Goal: Task Accomplishment & Management: Complete application form

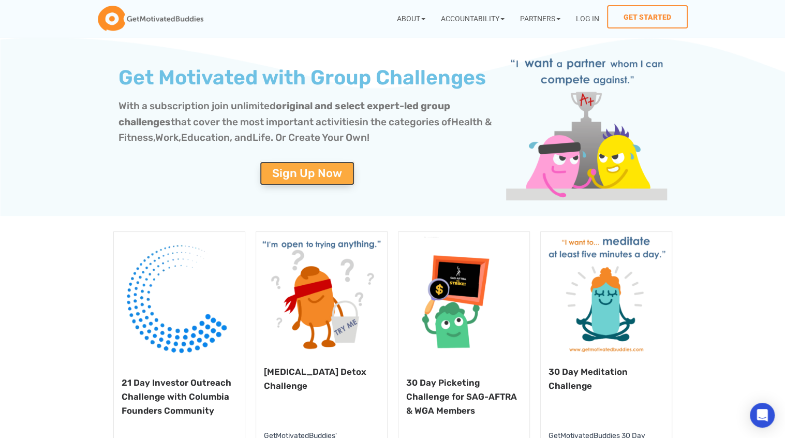
click at [297, 171] on span "Sign Up Now" at bounding box center [307, 173] width 70 height 11
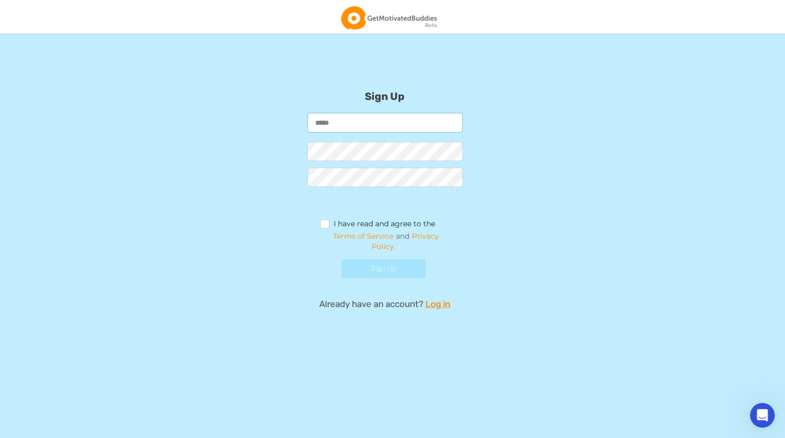
paste input "**********"
type input "**********"
click at [322, 221] on label "I have read and agree to the" at bounding box center [377, 224] width 115 height 11
click at [418, 273] on button "Sign Up" at bounding box center [383, 268] width 84 height 19
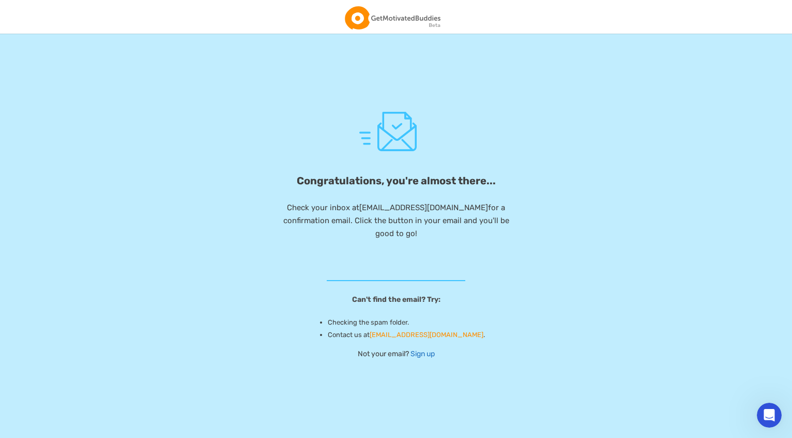
click at [418, 352] on link "Sign up" at bounding box center [423, 353] width 24 height 9
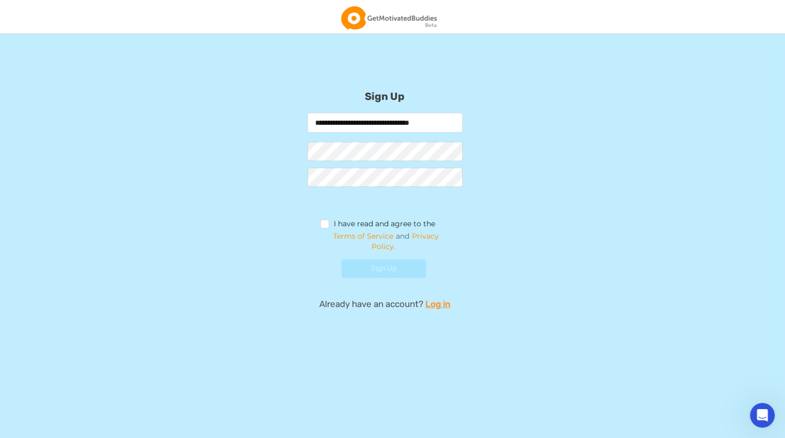
type input "**********"
click at [330, 225] on label "I have read and agree to the" at bounding box center [377, 224] width 115 height 11
click at [407, 129] on input "**********" at bounding box center [384, 123] width 155 height 20
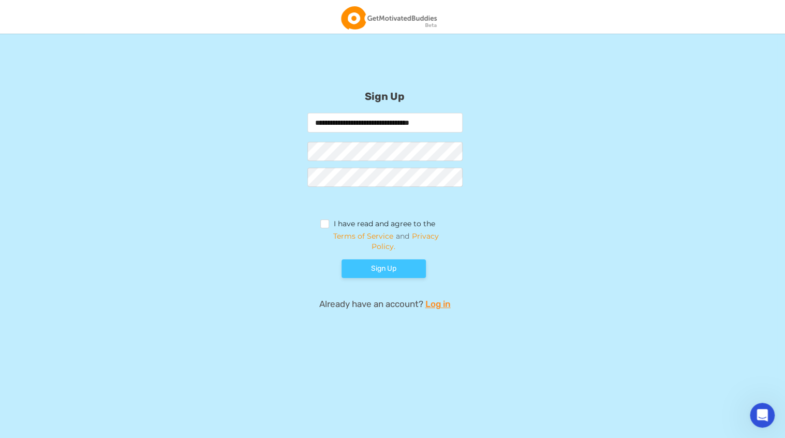
click at [401, 264] on button "Sign Up" at bounding box center [383, 268] width 84 height 19
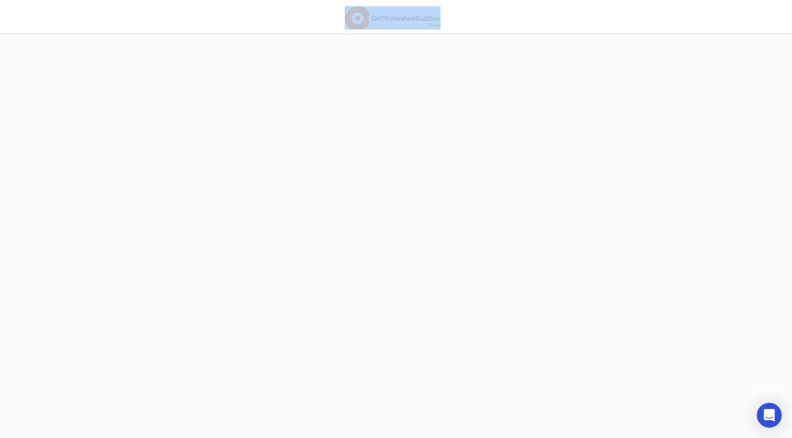
click at [268, 196] on div "You are verified and you are being redirected. If nothing happens for a few sec…" at bounding box center [396, 219] width 792 height 438
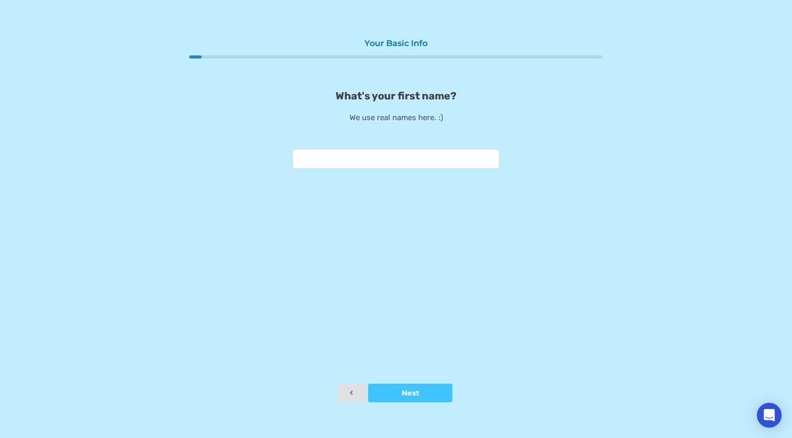
drag, startPoint x: 268, startPoint y: 197, endPoint x: 146, endPoint y: 159, distance: 127.4
click at [146, 159] on div "Your Basic Info What's your first name? We use real names here. :) Next" at bounding box center [396, 219] width 792 height 438
click at [370, 160] on input "text" at bounding box center [396, 159] width 207 height 20
drag, startPoint x: 439, startPoint y: 122, endPoint x: 339, endPoint y: 108, distance: 100.3
click at [340, 109] on div "What's your first name? We use real names here. :)" at bounding box center [396, 128] width 414 height 79
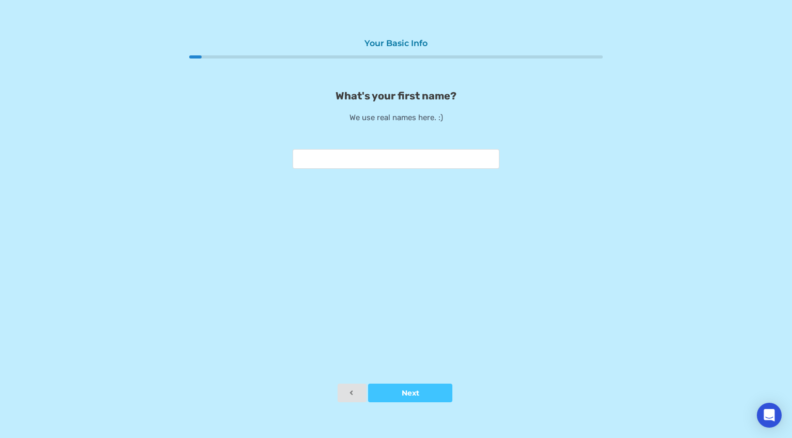
drag, startPoint x: 339, startPoint y: 108, endPoint x: 335, endPoint y: 96, distance: 12.8
click at [335, 96] on p "What's your first name?" at bounding box center [396, 95] width 414 height 12
drag, startPoint x: 335, startPoint y: 96, endPoint x: 471, endPoint y: 114, distance: 137.2
click at [471, 114] on div "What's your first name? We use real names here. :)" at bounding box center [396, 128] width 414 height 79
click at [332, 159] on input "text" at bounding box center [396, 159] width 207 height 20
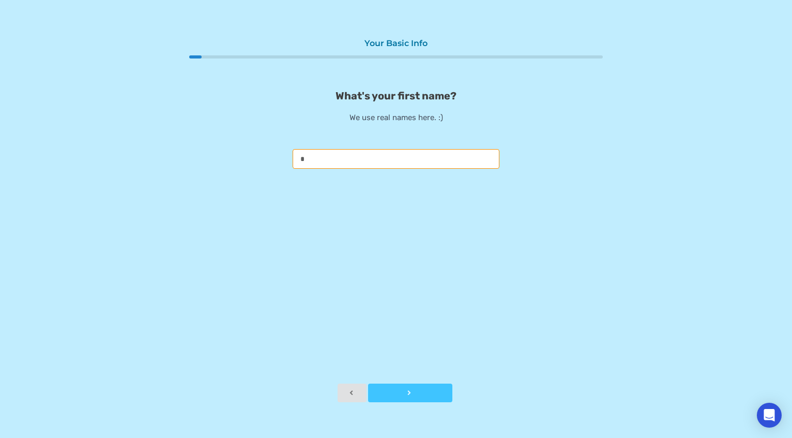
type input "*"
click at [442, 385] on button "Next" at bounding box center [410, 392] width 84 height 19
click at [427, 395] on div at bounding box center [410, 392] width 84 height 7
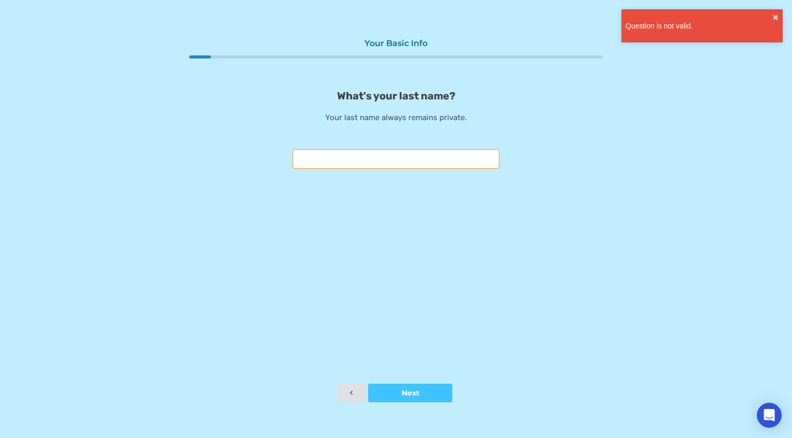
click at [373, 158] on input "text" at bounding box center [396, 159] width 207 height 20
type input "*"
click at [434, 393] on div at bounding box center [410, 392] width 84 height 7
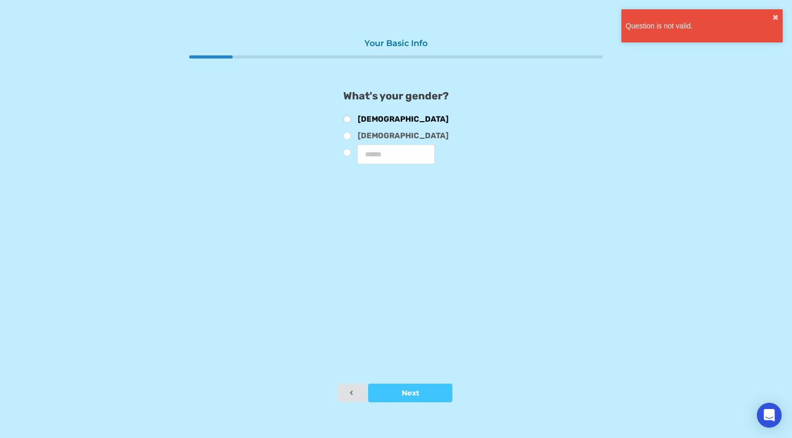
click at [373, 117] on label "Male" at bounding box center [396, 120] width 106 height 11
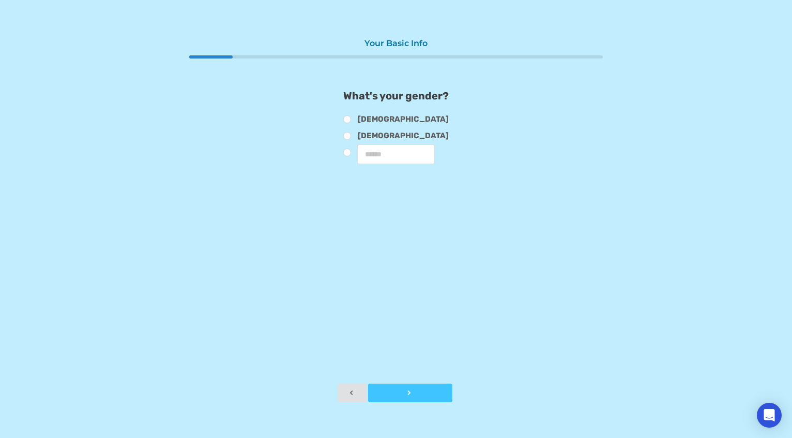
click at [422, 387] on button "Next" at bounding box center [410, 392] width 84 height 19
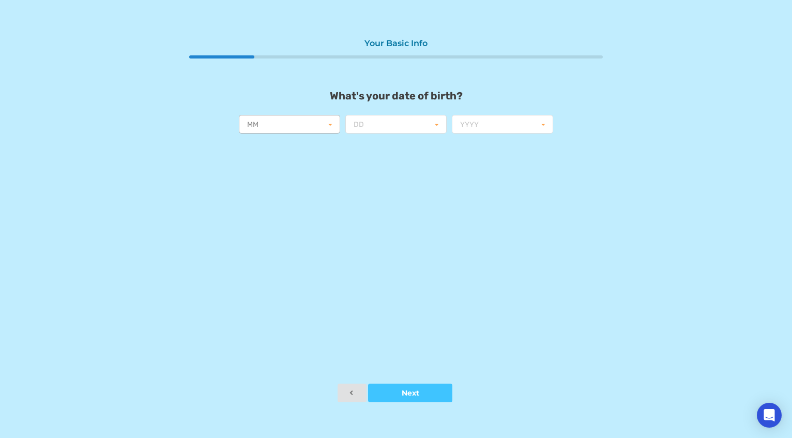
click at [320, 121] on input "text" at bounding box center [290, 124] width 100 height 19
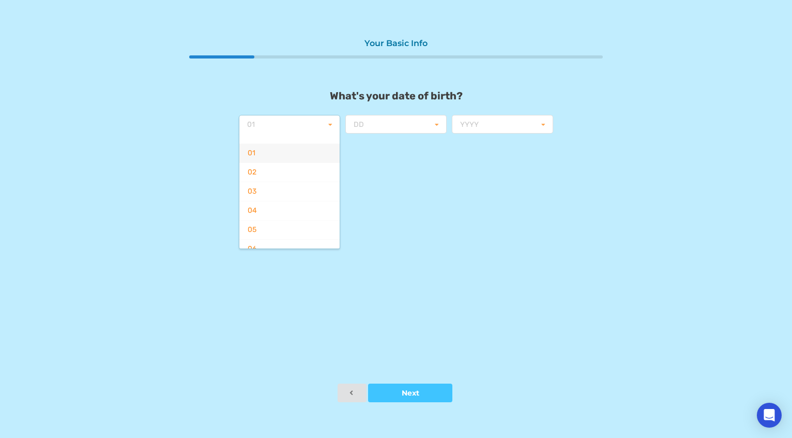
click at [280, 153] on div "01" at bounding box center [289, 152] width 100 height 19
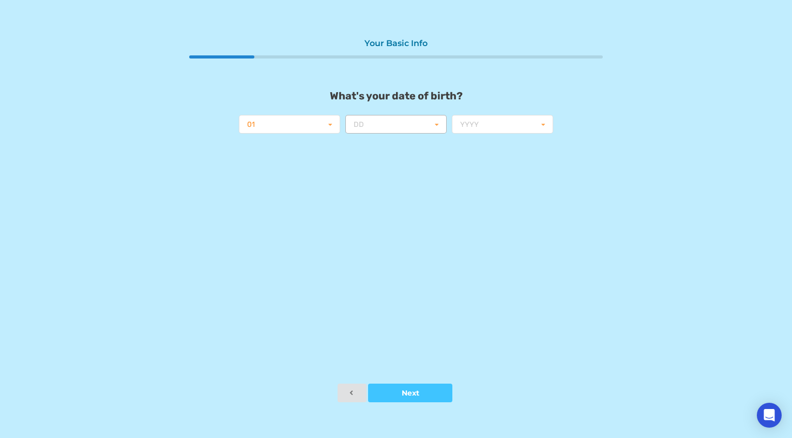
drag, startPoint x: 408, startPoint y: 113, endPoint x: 386, endPoint y: 129, distance: 26.7
click at [408, 112] on div "01 01 02 03 04 05 06 07 08 09 10 11 12 DD 01 02 03 04 05 06 07 08 09 10 11 12 1…" at bounding box center [396, 124] width 320 height 24
drag, startPoint x: 391, startPoint y: 99, endPoint x: 393, endPoint y: 106, distance: 6.9
click at [393, 106] on div "What's your date of birth? 01 01 02 03 04 05 06 07 08 09 10 11 12 DD 01 02 03 0…" at bounding box center [396, 112] width 414 height 47
drag, startPoint x: 393, startPoint y: 106, endPoint x: 381, endPoint y: 131, distance: 28.0
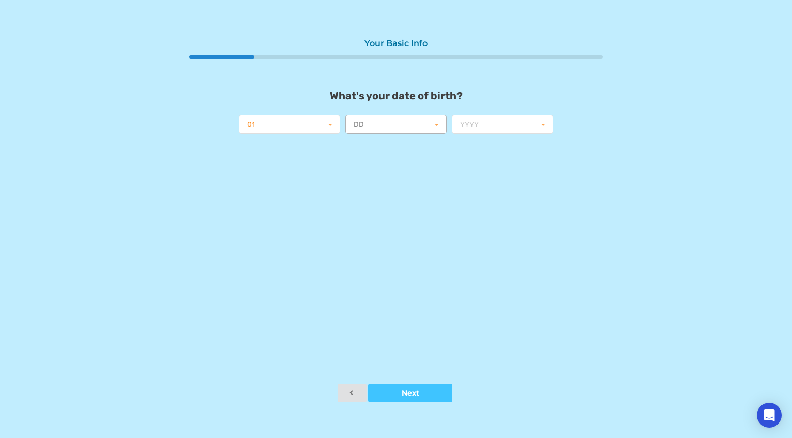
click at [378, 127] on input "text" at bounding box center [397, 124] width 100 height 19
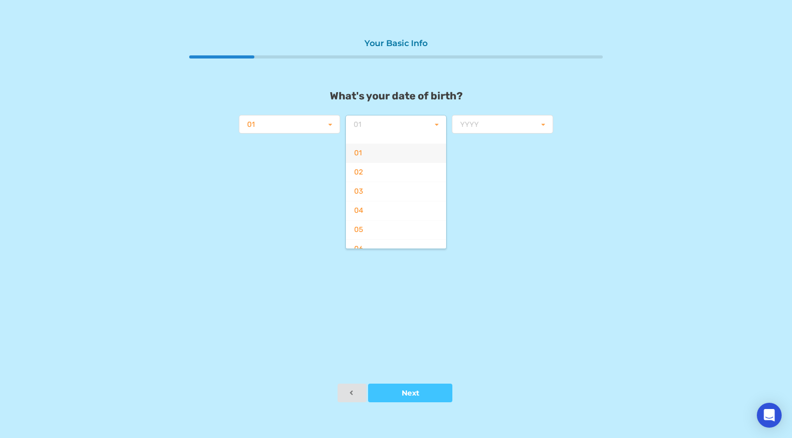
drag, startPoint x: 368, startPoint y: 160, endPoint x: 418, endPoint y: 153, distance: 50.6
click at [368, 160] on div "01" at bounding box center [396, 152] width 100 height 19
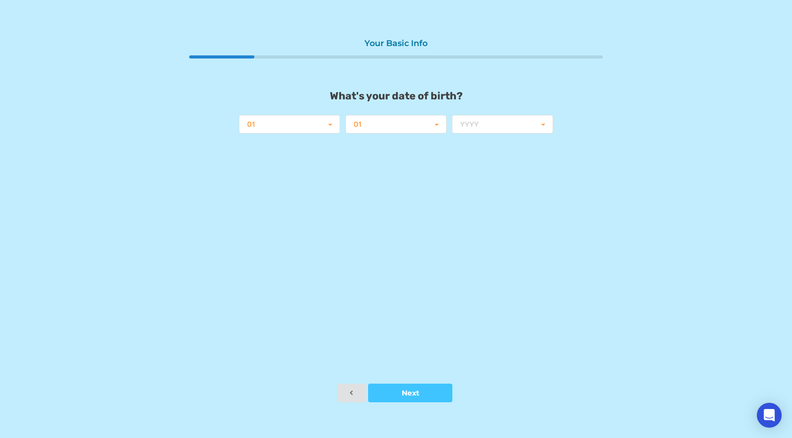
click at [483, 138] on div "Your Basic Info What's your date of birth? 01 01 02 03 04 05 06 07 08 09 10 11 …" at bounding box center [396, 208] width 414 height 350
drag, startPoint x: 487, startPoint y: 132, endPoint x: 480, endPoint y: 140, distance: 10.7
click at [487, 134] on div "01 01 02 03 04 05 06 07 08 09 10 11 12 01 01 02 03 04 05 06 07 08 09 10 11 12 1…" at bounding box center [396, 124] width 320 height 24
click at [490, 140] on div "Your Basic Info What's your date of birth? 01 01 02 03 04 05 06 07 08 09 10 11 …" at bounding box center [396, 208] width 414 height 350
click at [492, 134] on div "01 01 02 03 04 05 06 07 08 09 10 11 12 01 01 02 03 04 05 06 07 08 09 10 11 12 1…" at bounding box center [396, 124] width 320 height 24
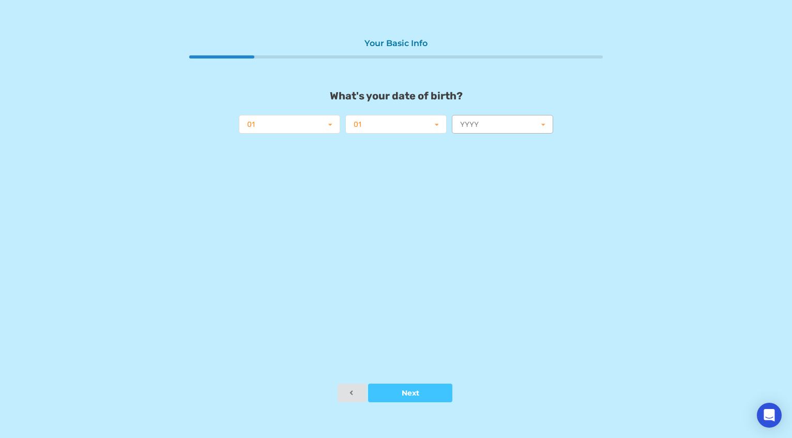
click at [496, 125] on input "text" at bounding box center [503, 124] width 100 height 19
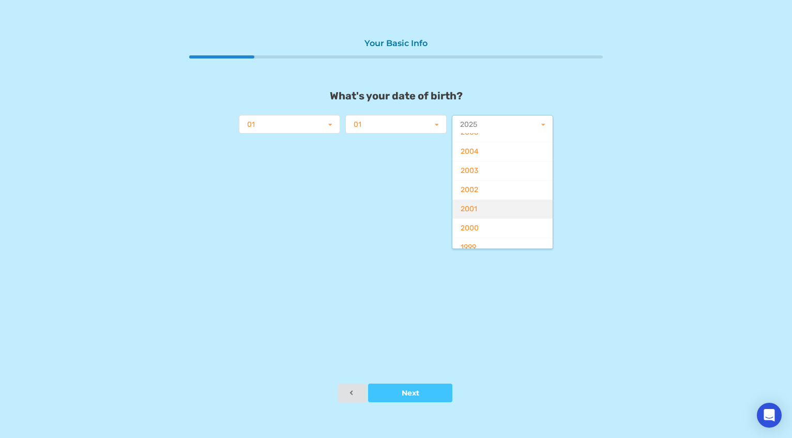
scroll to position [414, 0]
click at [487, 219] on div "2000" at bounding box center [503, 217] width 100 height 19
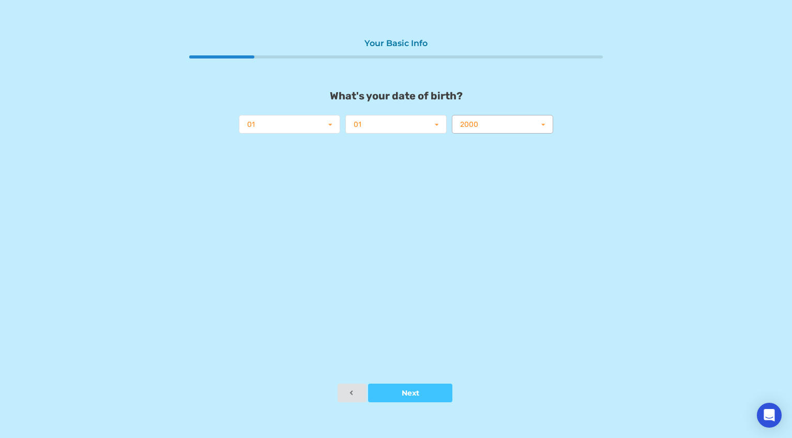
click at [477, 133] on input "text" at bounding box center [503, 124] width 100 height 19
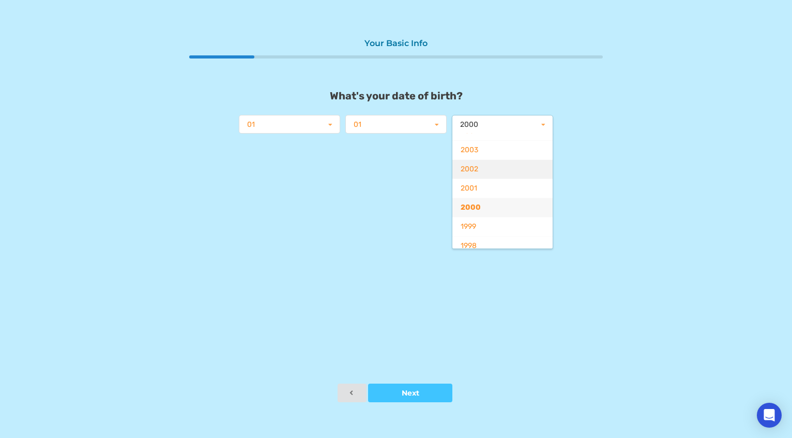
click at [493, 170] on div "2002" at bounding box center [503, 168] width 100 height 19
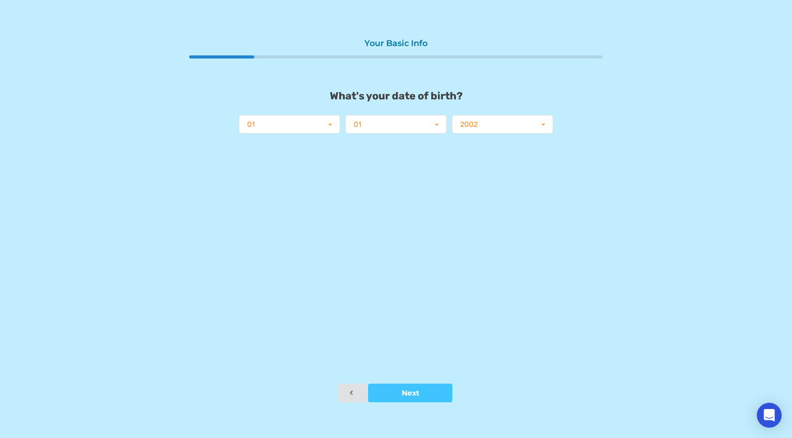
drag, startPoint x: 332, startPoint y: 140, endPoint x: 320, endPoint y: 137, distance: 12.8
click at [332, 139] on div "Your Basic Info What's your date of birth? 01 01 02 03 04 05 06 07 08 09 10 11 …" at bounding box center [396, 208] width 414 height 350
click at [308, 128] on input "text" at bounding box center [290, 124] width 100 height 19
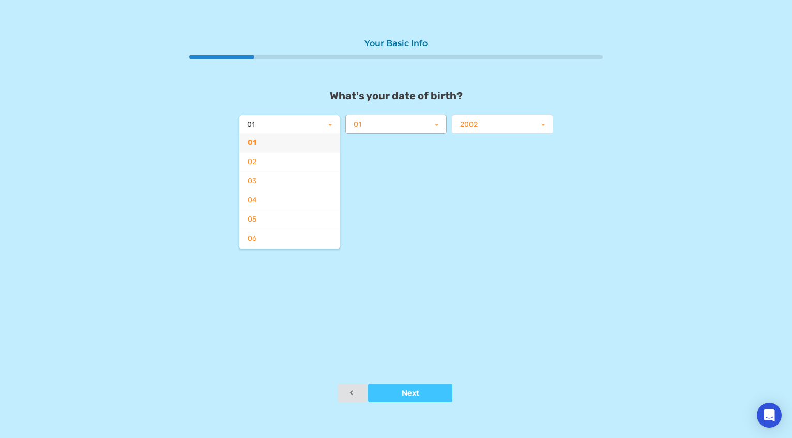
click at [388, 125] on input "text" at bounding box center [397, 124] width 100 height 19
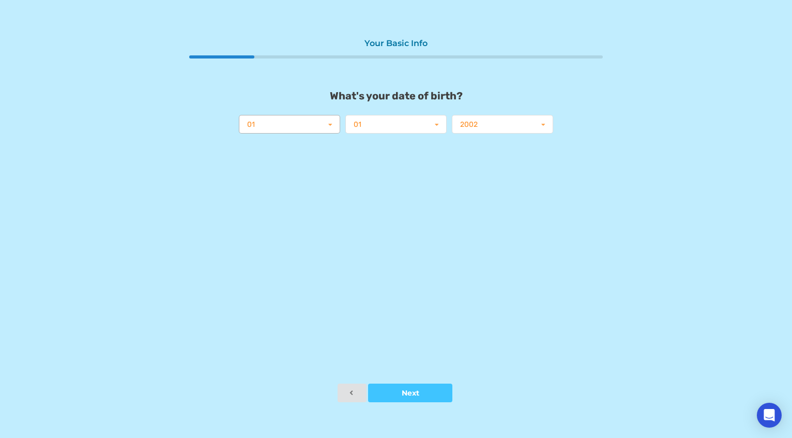
click at [319, 129] on input "text" at bounding box center [290, 124] width 100 height 19
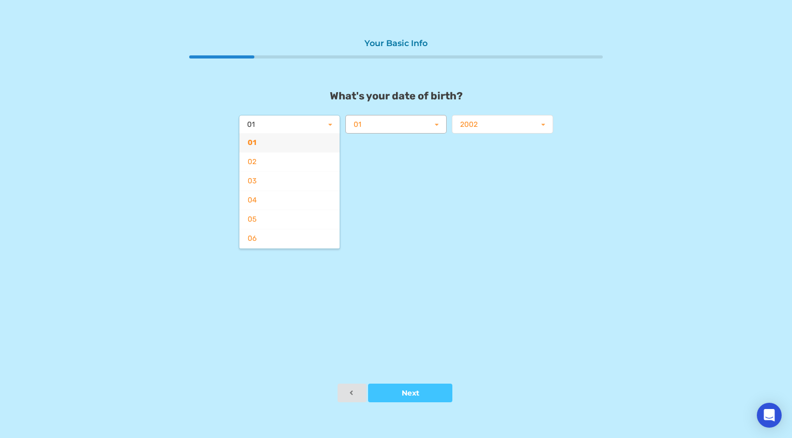
click at [382, 127] on input "text" at bounding box center [397, 124] width 100 height 19
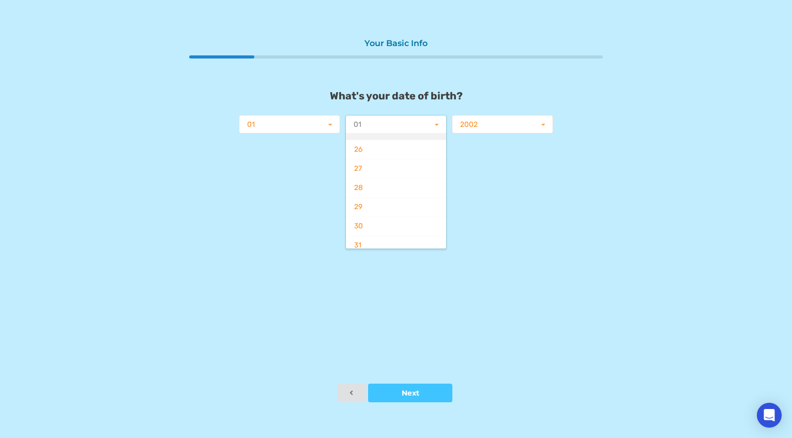
scroll to position [472, 0]
click at [377, 237] on div "31" at bounding box center [396, 244] width 100 height 19
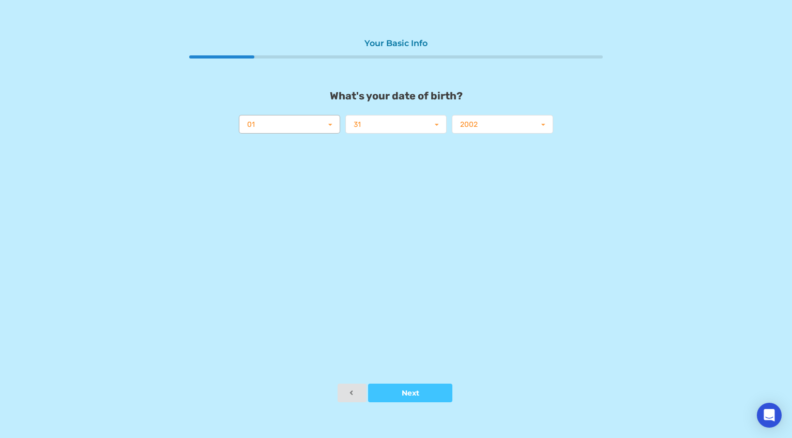
click at [310, 131] on input "text" at bounding box center [290, 124] width 100 height 19
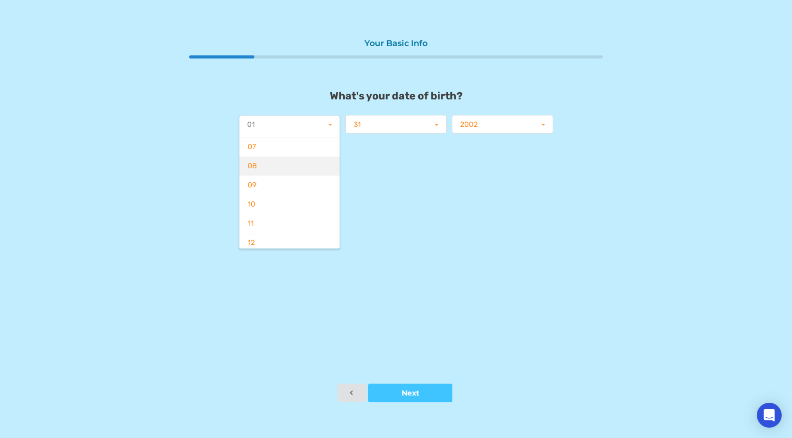
scroll to position [112, 0]
click at [314, 235] on div "12" at bounding box center [289, 241] width 100 height 19
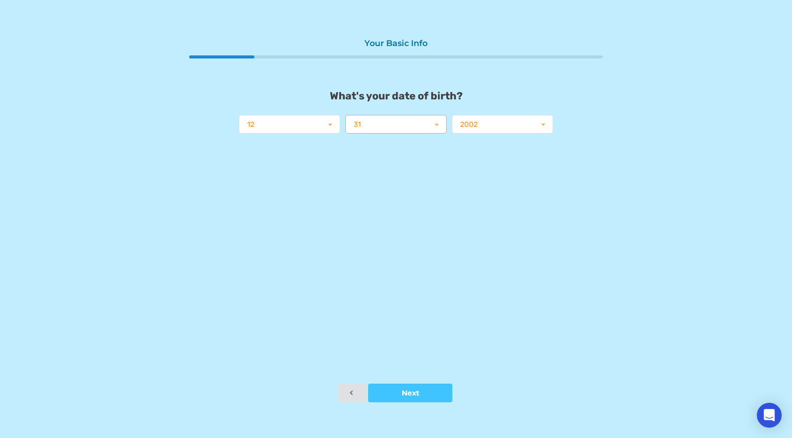
drag, startPoint x: 377, startPoint y: 113, endPoint x: 378, endPoint y: 120, distance: 7.3
click at [378, 114] on div "12 01 02 03 04 05 06 07 08 09 10 11 12 31 01 02 03 04 05 06 07 08 09 10 11 12 1…" at bounding box center [396, 124] width 320 height 24
click at [378, 126] on input "text" at bounding box center [397, 124] width 100 height 19
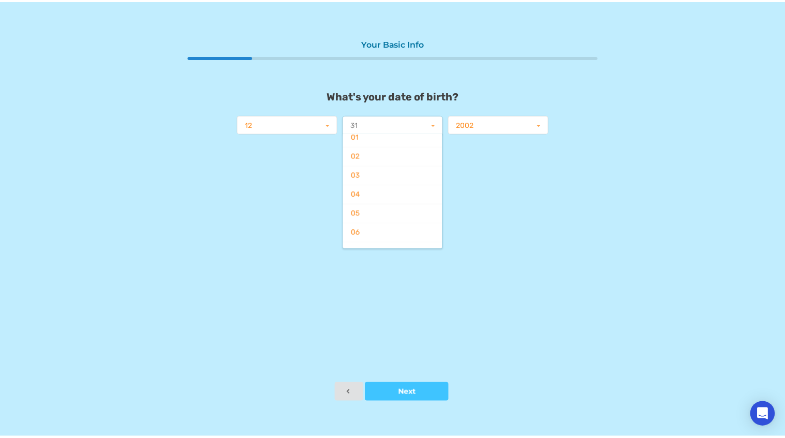
scroll to position [0, 0]
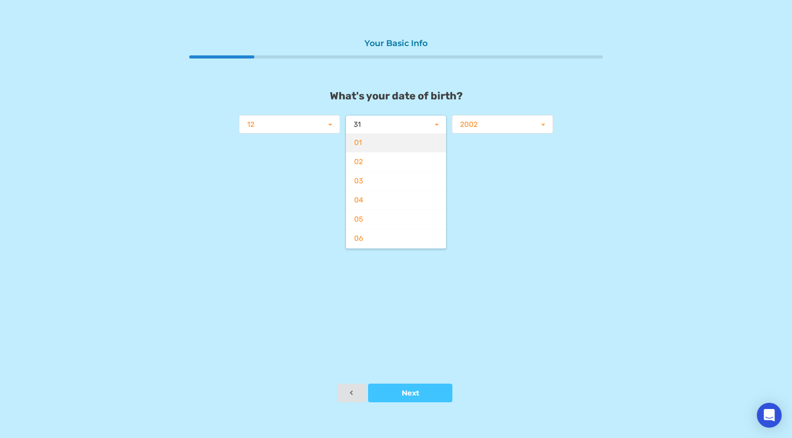
click at [385, 146] on div "01" at bounding box center [396, 142] width 100 height 19
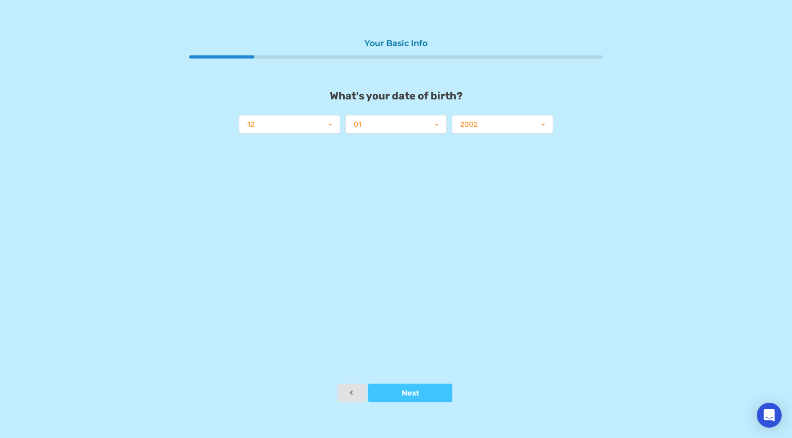
click at [444, 178] on div "Your Basic Info What's your date of birth? 12 01 02 03 04 05 06 07 08 09 10 11 …" at bounding box center [396, 208] width 414 height 350
click at [407, 386] on button "Next" at bounding box center [410, 392] width 84 height 19
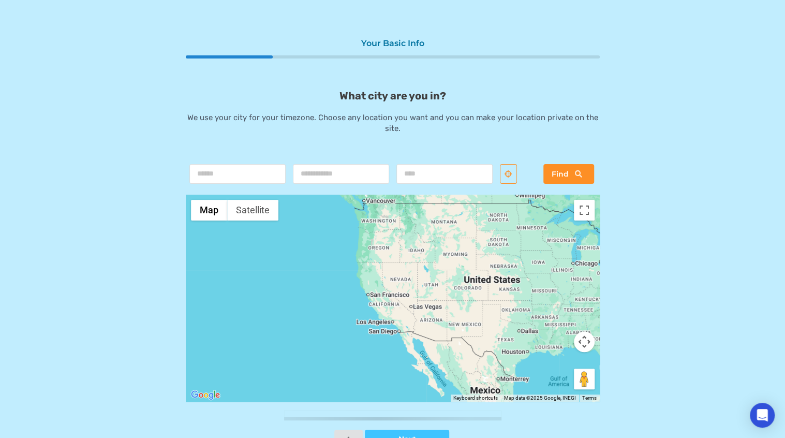
drag, startPoint x: 320, startPoint y: 247, endPoint x: 424, endPoint y: 227, distance: 105.9
click at [424, 227] on div at bounding box center [393, 297] width 414 height 207
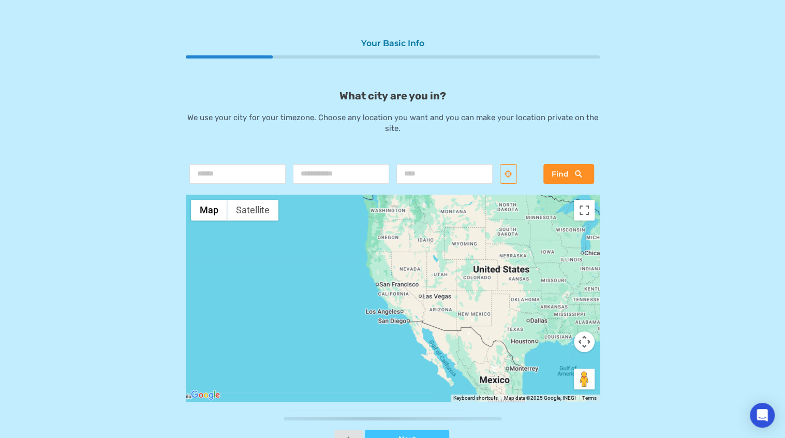
drag, startPoint x: 382, startPoint y: 284, endPoint x: 391, endPoint y: 273, distance: 14.7
click at [391, 273] on div at bounding box center [393, 297] width 414 height 207
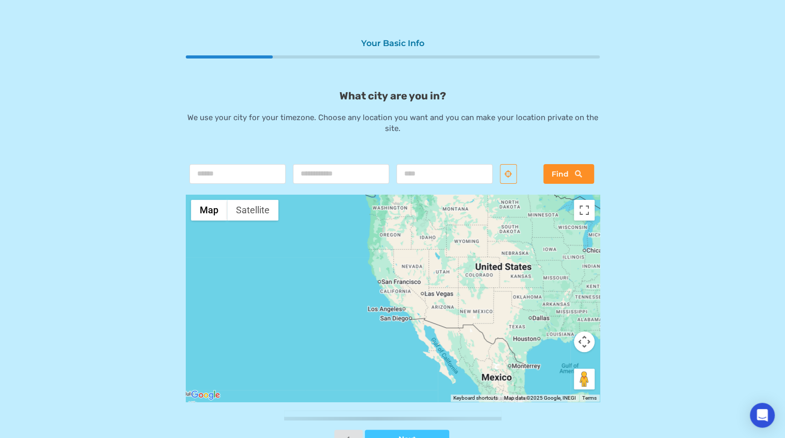
click at [384, 264] on div at bounding box center [393, 297] width 414 height 207
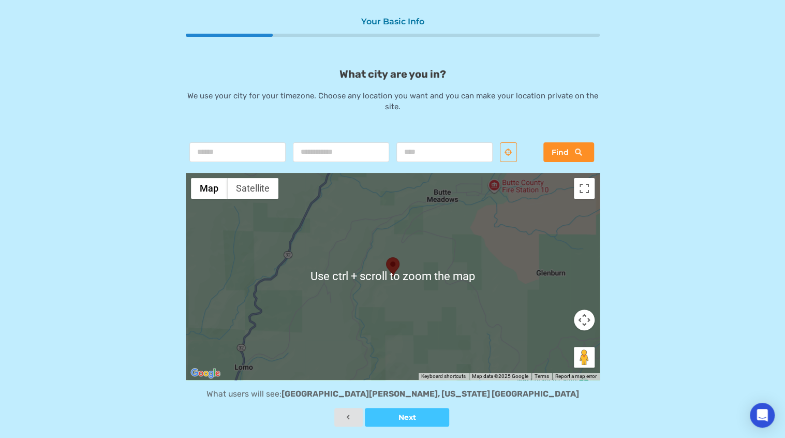
scroll to position [25, 0]
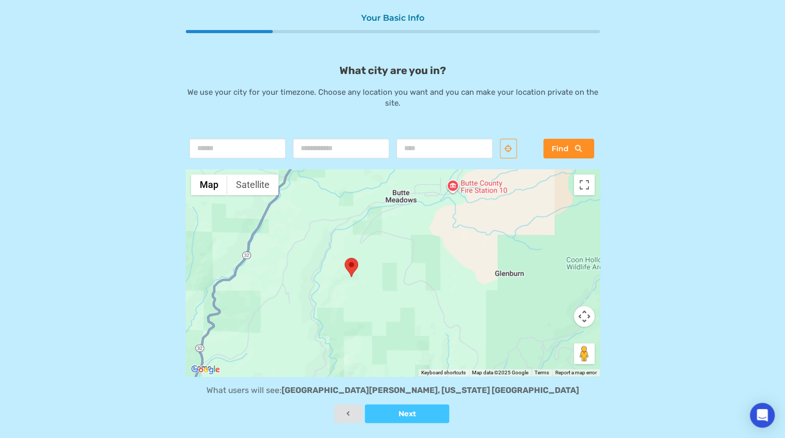
drag, startPoint x: 417, startPoint y: 276, endPoint x: 344, endPoint y: 274, distance: 73.0
click at [347, 274] on div at bounding box center [393, 272] width 414 height 207
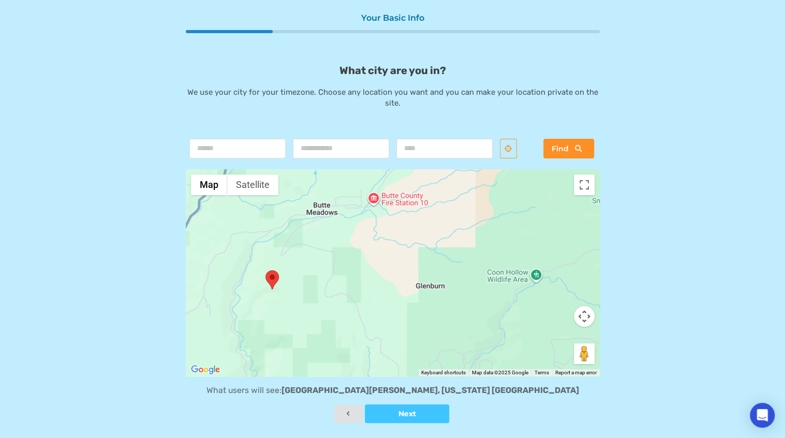
drag, startPoint x: 419, startPoint y: 215, endPoint x: 369, endPoint y: 235, distance: 53.8
click at [369, 235] on div at bounding box center [393, 272] width 414 height 207
drag, startPoint x: 301, startPoint y: 96, endPoint x: 422, endPoint y: 129, distance: 125.1
click at [422, 129] on div "What city are you in? We use your city for your timezone. Choose any location y…" at bounding box center [393, 234] width 414 height 340
click at [408, 417] on button "Next" at bounding box center [407, 413] width 84 height 19
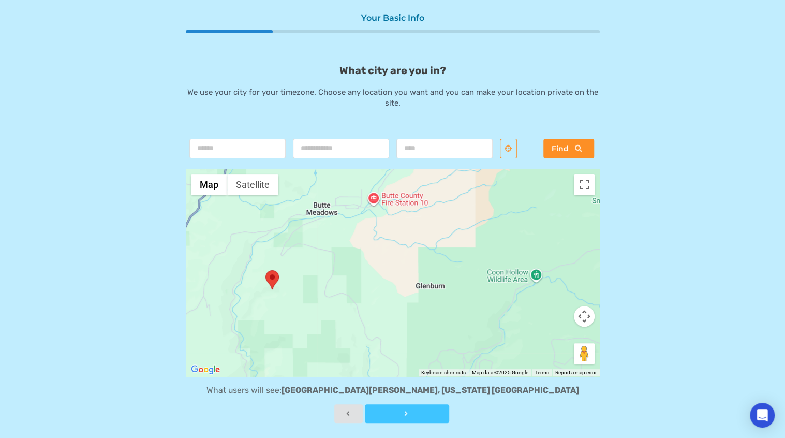
scroll to position [0, 0]
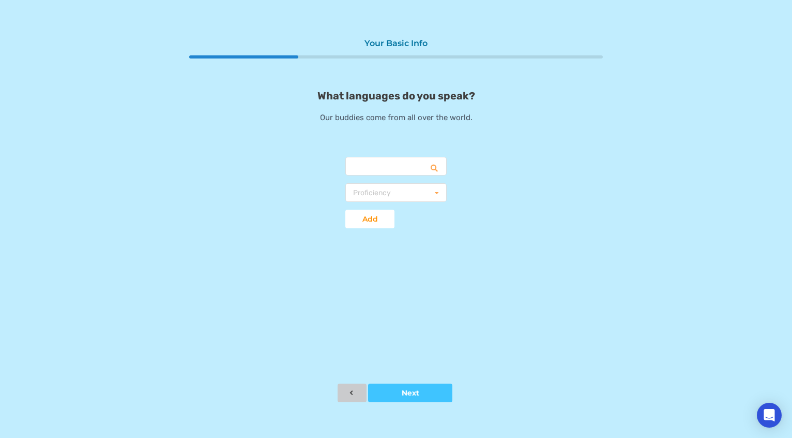
click at [351, 387] on button at bounding box center [352, 392] width 29 height 19
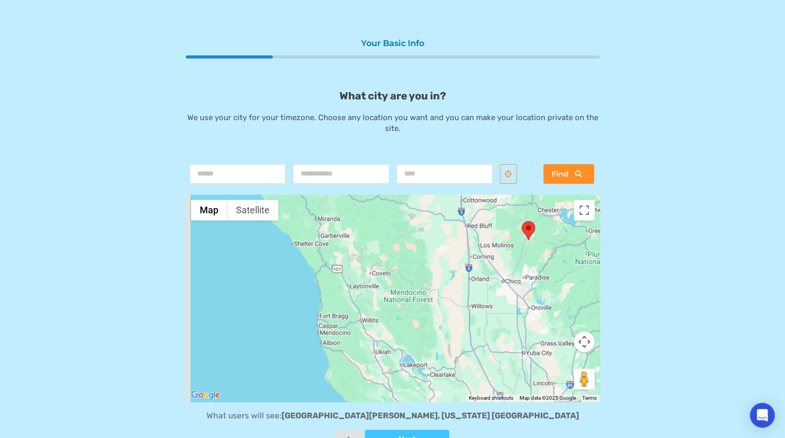
drag, startPoint x: 302, startPoint y: 277, endPoint x: 495, endPoint y: 223, distance: 200.2
click at [494, 222] on div at bounding box center [393, 297] width 414 height 207
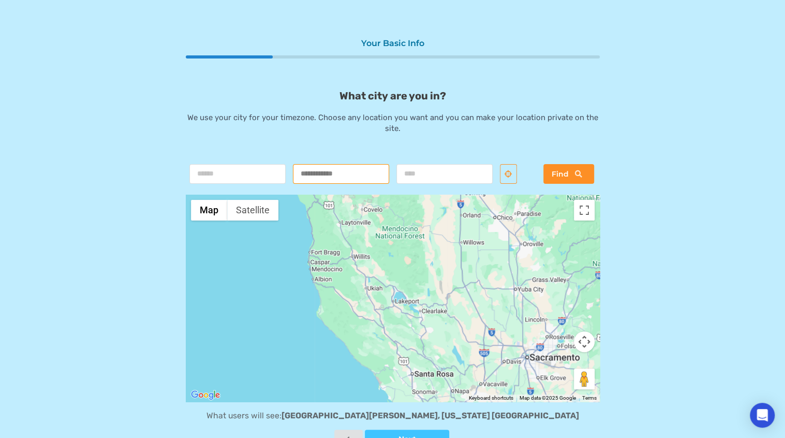
drag, startPoint x: 349, startPoint y: 239, endPoint x: 308, endPoint y: 159, distance: 89.3
click at [308, 160] on div "What city are you in? We use your city for your timezone. Choose any location y…" at bounding box center [393, 259] width 414 height 340
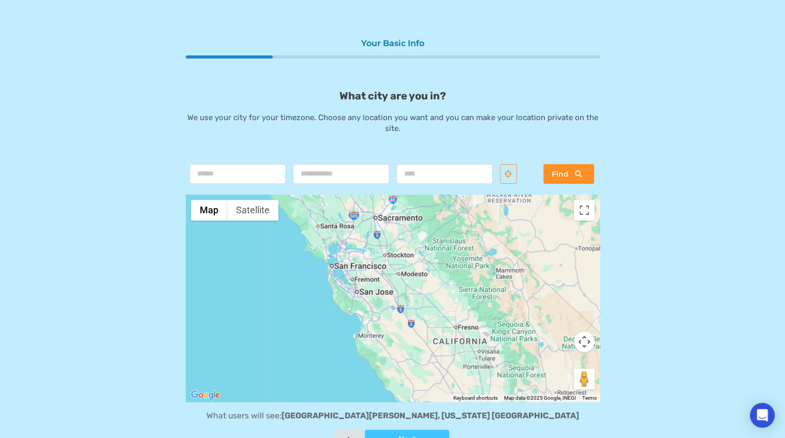
drag, startPoint x: 385, startPoint y: 294, endPoint x: 326, endPoint y: 213, distance: 101.1
click at [326, 213] on div at bounding box center [393, 297] width 414 height 207
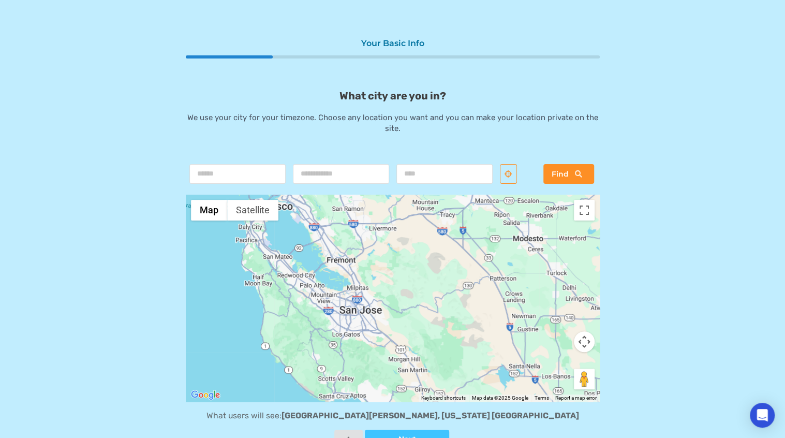
drag, startPoint x: 322, startPoint y: 249, endPoint x: 364, endPoint y: 276, distance: 50.0
click at [364, 276] on div at bounding box center [393, 297] width 414 height 207
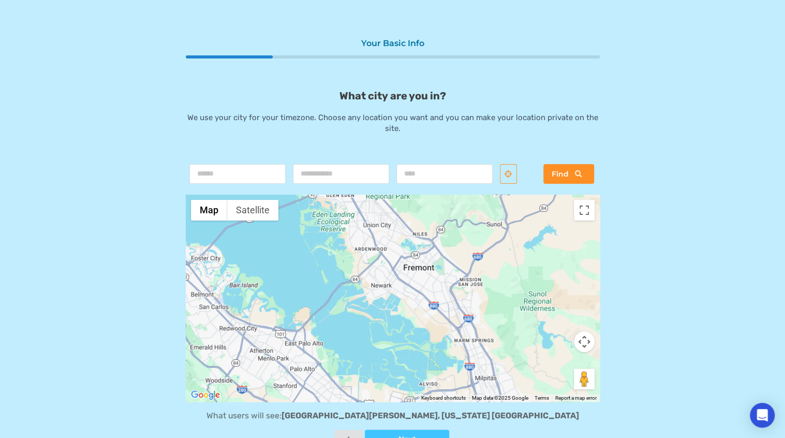
drag, startPoint x: 359, startPoint y: 259, endPoint x: 313, endPoint y: 163, distance: 106.7
click at [313, 163] on form "Find ← Move left → Move right ↑ Move up ↓ Move down + Zoom in - Zoom out Home J…" at bounding box center [393, 294] width 414 height 269
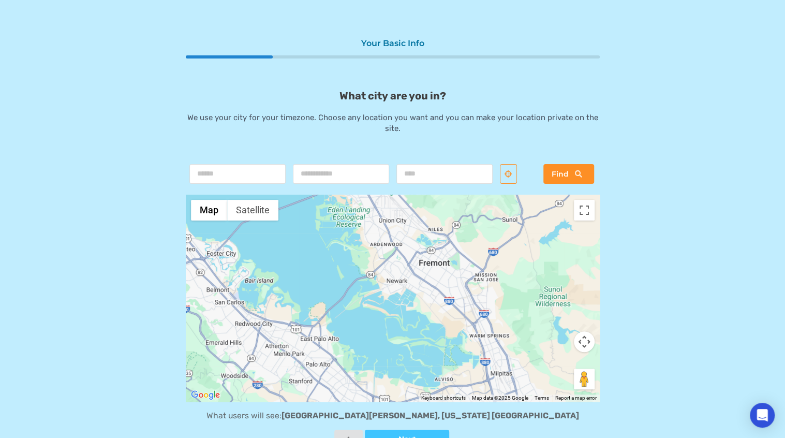
drag, startPoint x: 340, startPoint y: 250, endPoint x: 404, endPoint y: 319, distance: 94.1
click at [404, 319] on div at bounding box center [393, 297] width 414 height 207
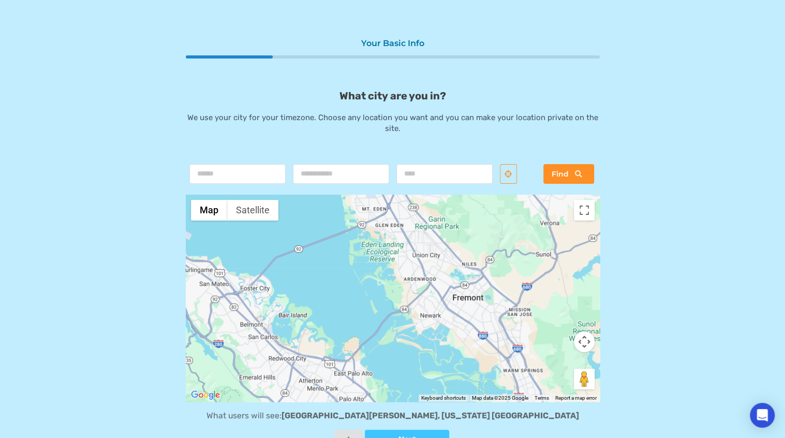
drag, startPoint x: 379, startPoint y: 295, endPoint x: 380, endPoint y: 323, distance: 27.4
click at [384, 325] on div at bounding box center [393, 297] width 414 height 207
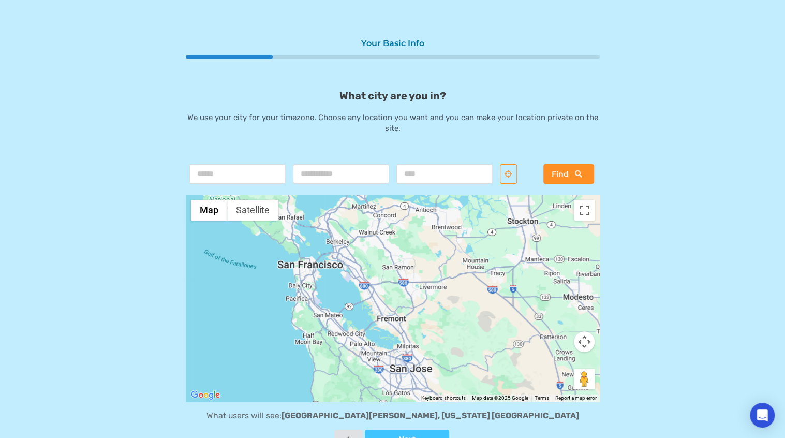
click at [336, 260] on div at bounding box center [393, 297] width 414 height 207
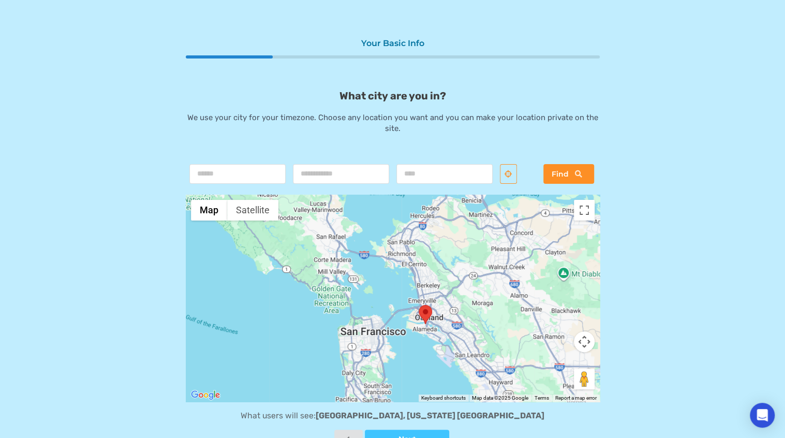
click at [414, 310] on div at bounding box center [393, 297] width 414 height 207
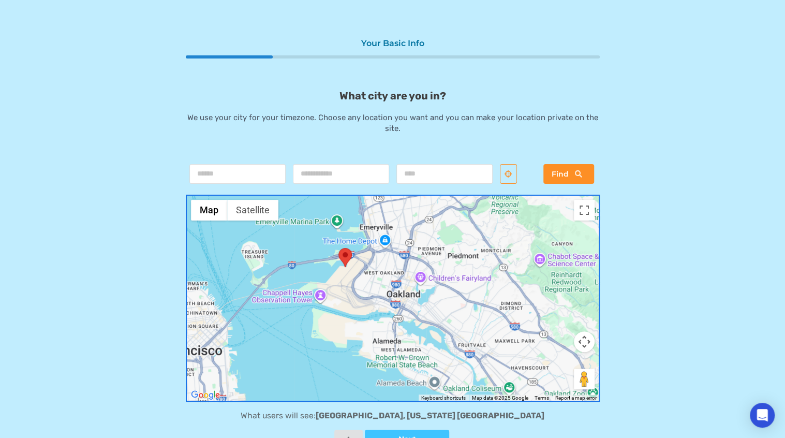
click at [401, 300] on div at bounding box center [393, 297] width 414 height 207
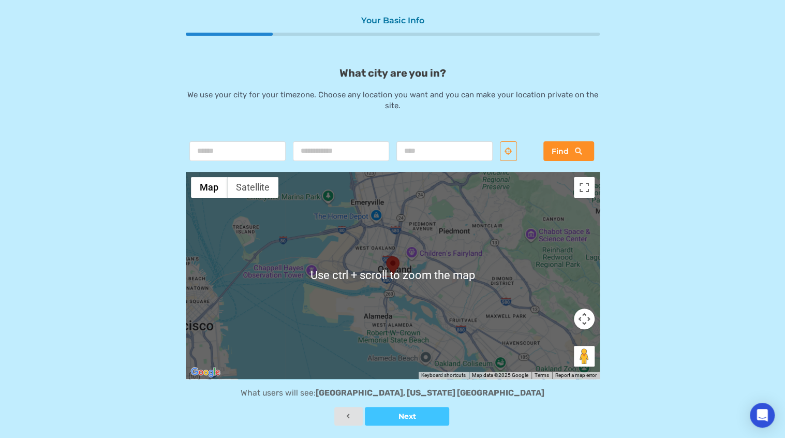
scroll to position [25, 0]
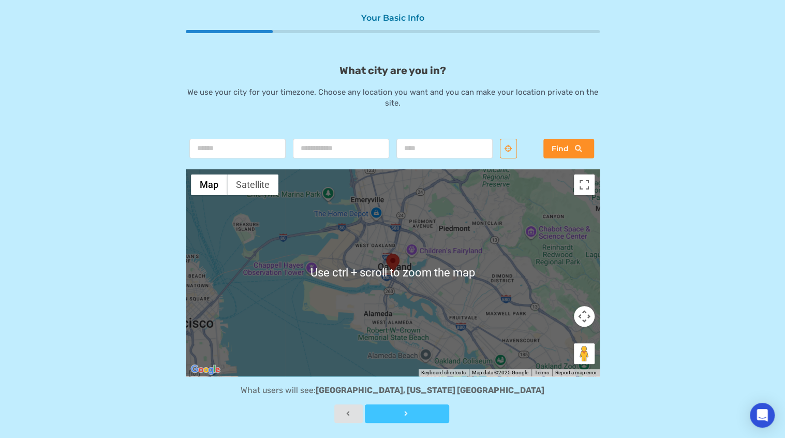
click at [426, 404] on button "Next" at bounding box center [407, 413] width 84 height 19
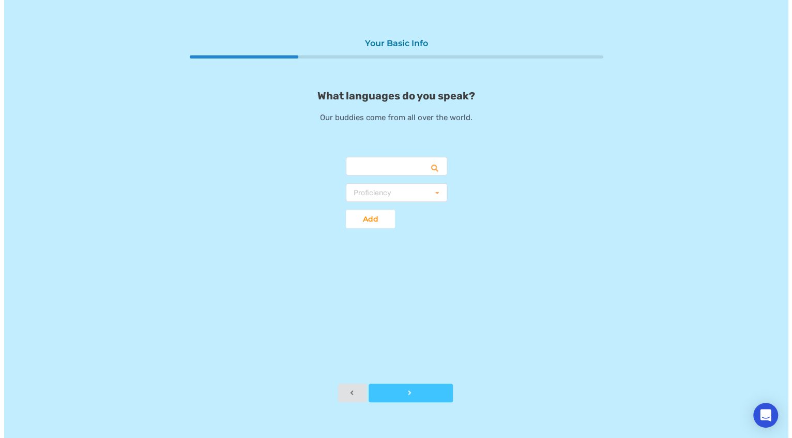
scroll to position [0, 0]
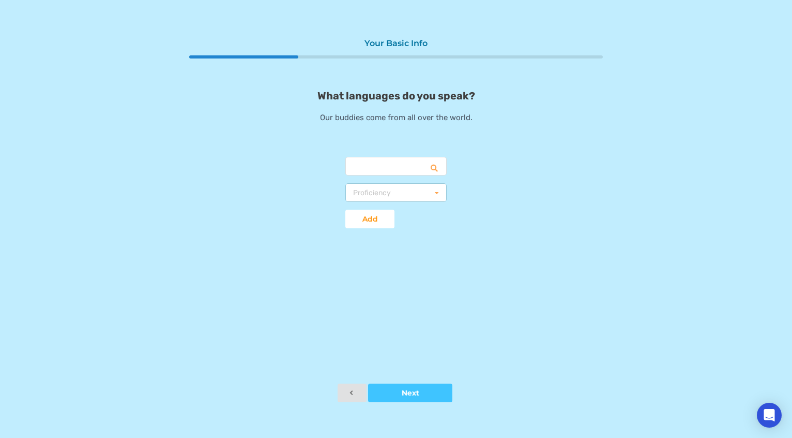
click at [424, 187] on div "Proficiency Basic Fluent Native" at bounding box center [396, 192] width 101 height 19
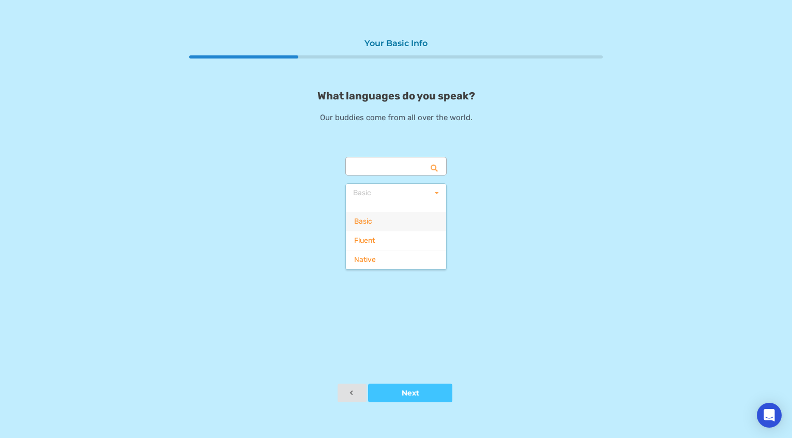
click at [407, 172] on input "text" at bounding box center [397, 166] width 100 height 19
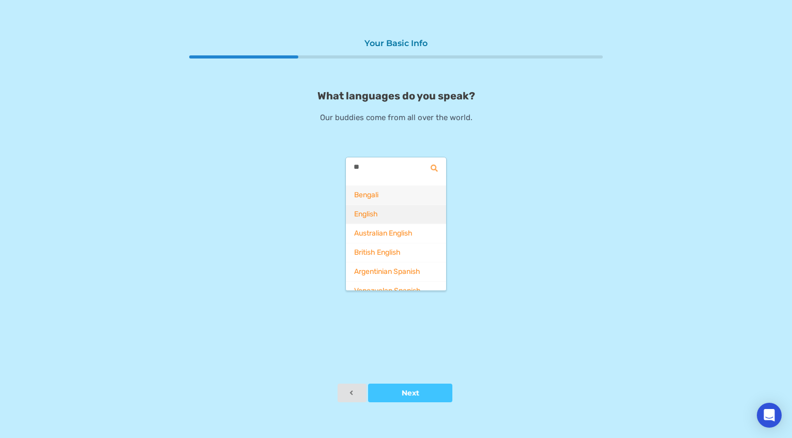
type input "**"
click at [378, 212] on span "English" at bounding box center [366, 213] width 24 height 9
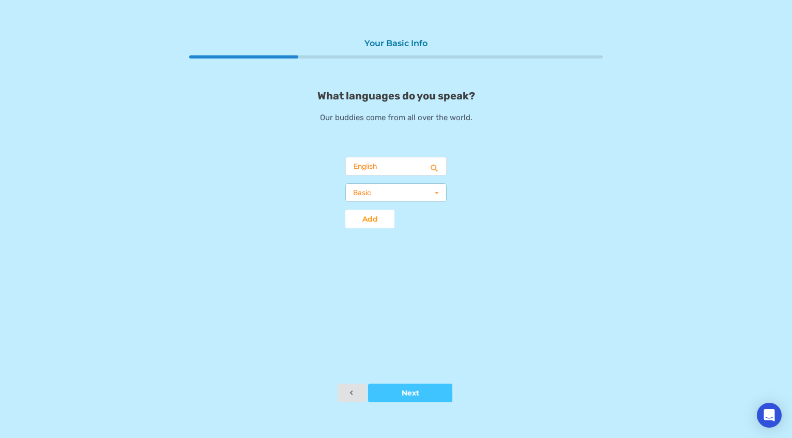
click at [379, 198] on div "Basic Basic Fluent Native" at bounding box center [396, 192] width 101 height 19
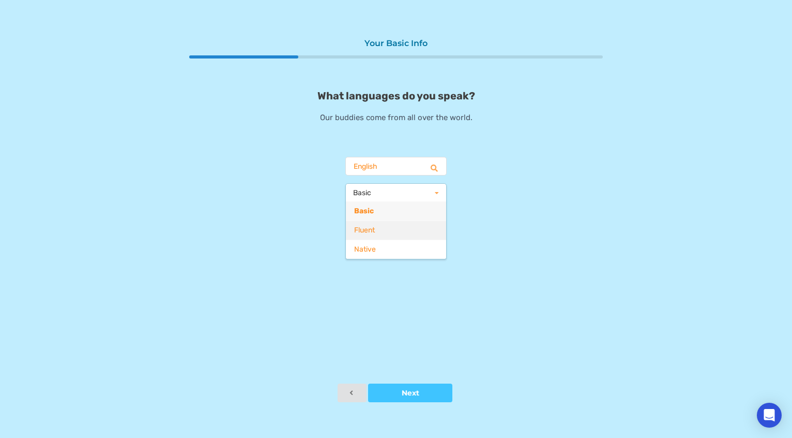
click at [377, 235] on div "Fluent" at bounding box center [396, 229] width 100 height 19
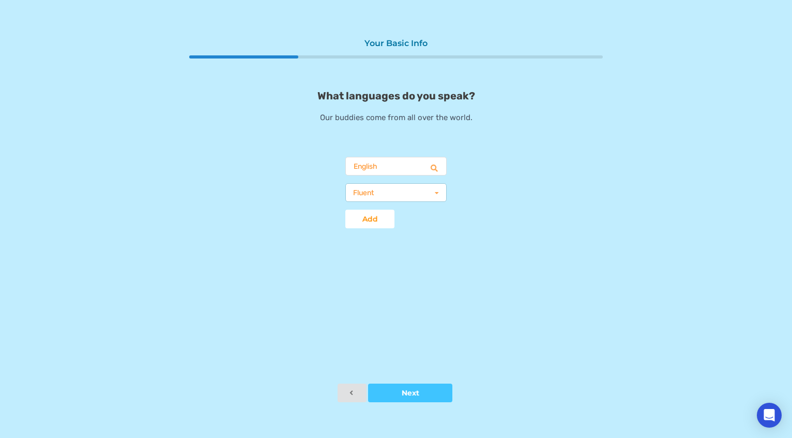
click at [377, 194] on div "Fluent Basic Fluent Native" at bounding box center [396, 192] width 101 height 19
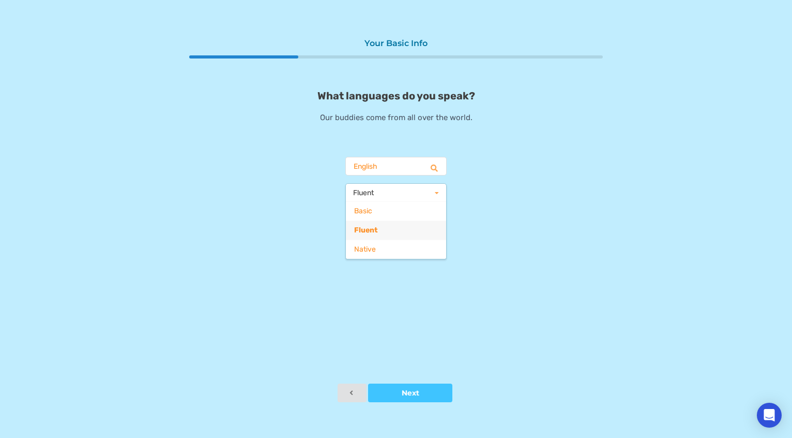
click at [377, 194] on div "Fluent Basic Fluent Native" at bounding box center [396, 192] width 101 height 19
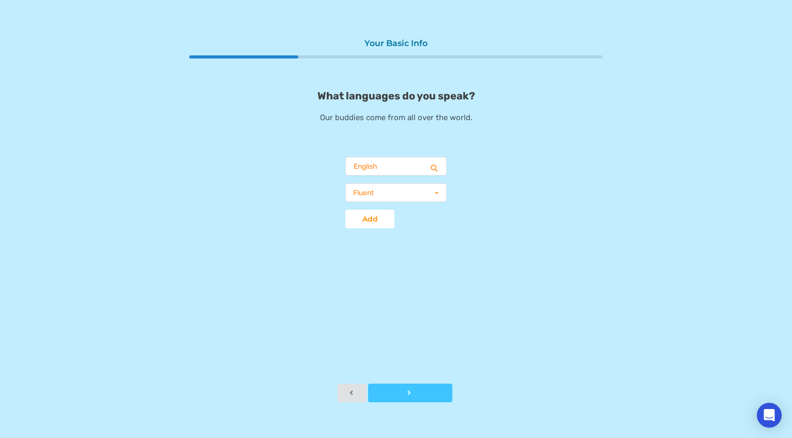
click at [419, 388] on button "Next" at bounding box center [410, 392] width 84 height 19
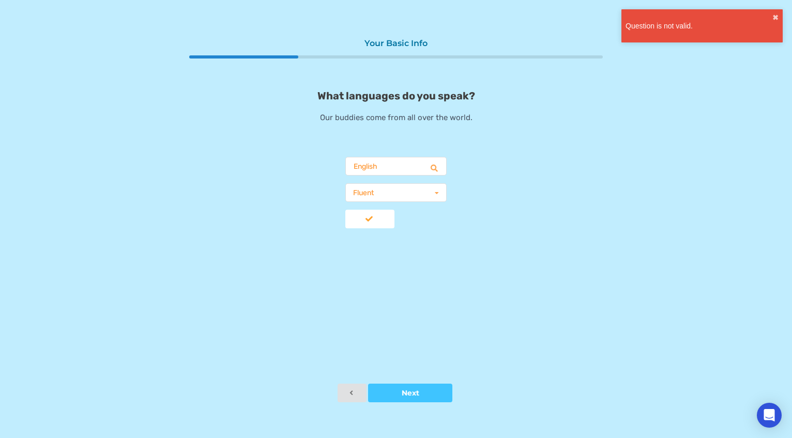
click at [347, 221] on div at bounding box center [370, 218] width 49 height 7
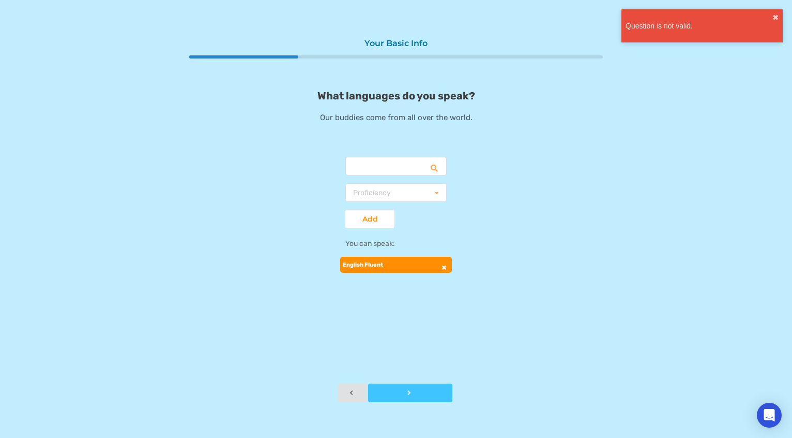
click at [408, 397] on button "Next" at bounding box center [410, 392] width 84 height 19
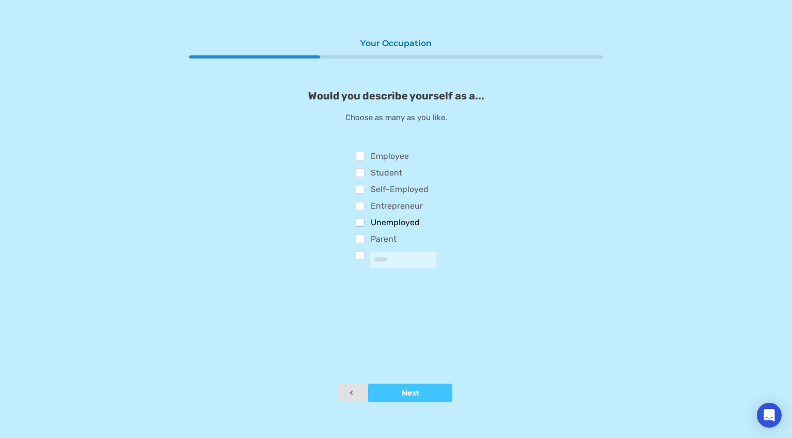
click at [390, 226] on label "Unemployed" at bounding box center [388, 223] width 65 height 11
click at [376, 238] on label "Parent" at bounding box center [376, 239] width 41 height 11
click at [373, 232] on div "Parent" at bounding box center [396, 240] width 81 height 17
click at [373, 241] on label "Parent" at bounding box center [376, 239] width 41 height 11
click at [406, 386] on button "Next" at bounding box center [410, 392] width 84 height 19
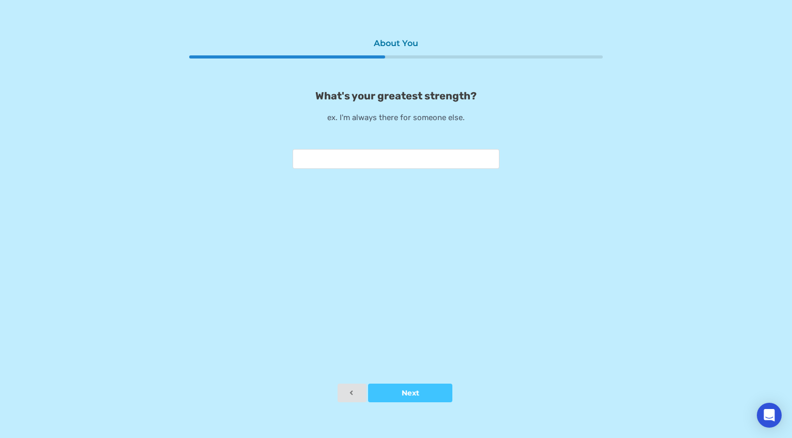
drag, startPoint x: 309, startPoint y: 97, endPoint x: 320, endPoint y: 94, distance: 10.7
click at [320, 94] on p "What's your greatest strength?" at bounding box center [396, 95] width 414 height 12
click at [343, 153] on input "text" at bounding box center [396, 159] width 207 height 20
click at [407, 379] on div "About You What's your greatest strength? ex. I'm always there for someone else." at bounding box center [396, 208] width 414 height 350
click at [408, 388] on button "Next" at bounding box center [410, 392] width 84 height 19
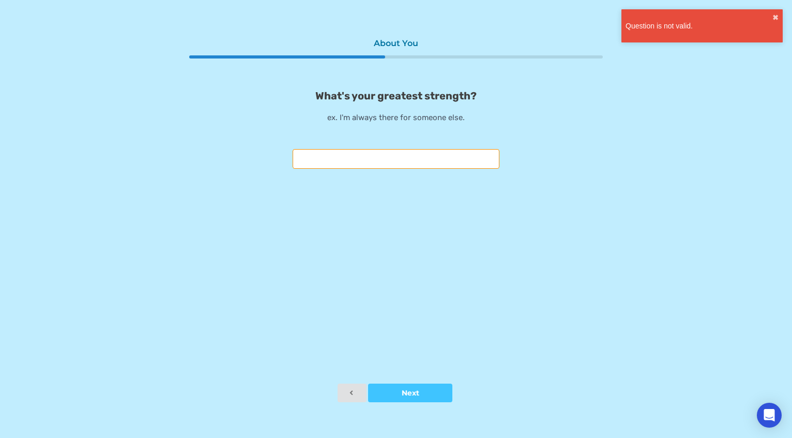
click at [354, 157] on input "text" at bounding box center [396, 159] width 207 height 20
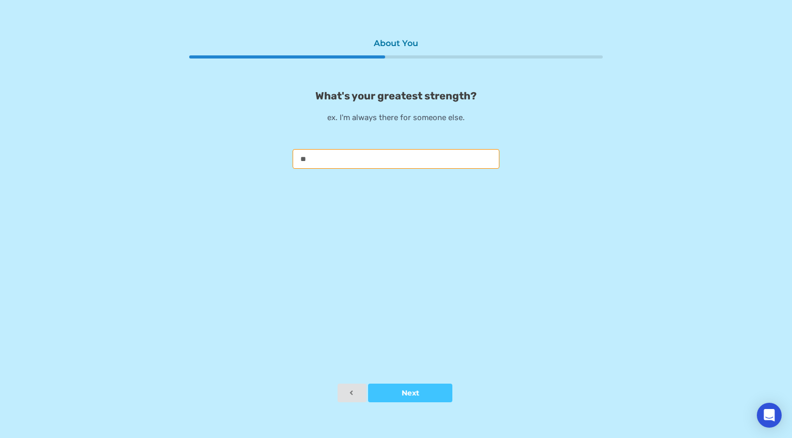
type input "*"
drag, startPoint x: 463, startPoint y: 124, endPoint x: 338, endPoint y: 123, distance: 124.7
click at [338, 123] on p "ex. I'm always there for someone else." at bounding box center [396, 117] width 414 height 11
click at [359, 162] on input "text" at bounding box center [396, 159] width 207 height 20
type input "**********"
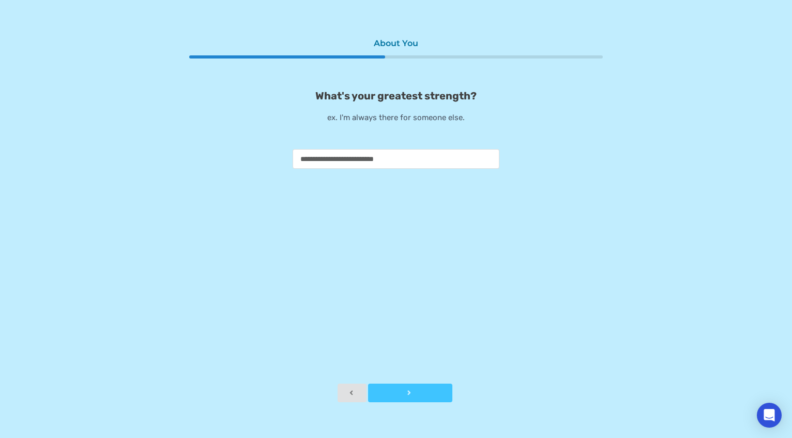
click at [402, 389] on div at bounding box center [410, 392] width 84 height 7
click at [405, 166] on input "text" at bounding box center [396, 159] width 207 height 20
type input "**********"
click at [424, 389] on div at bounding box center [410, 392] width 84 height 7
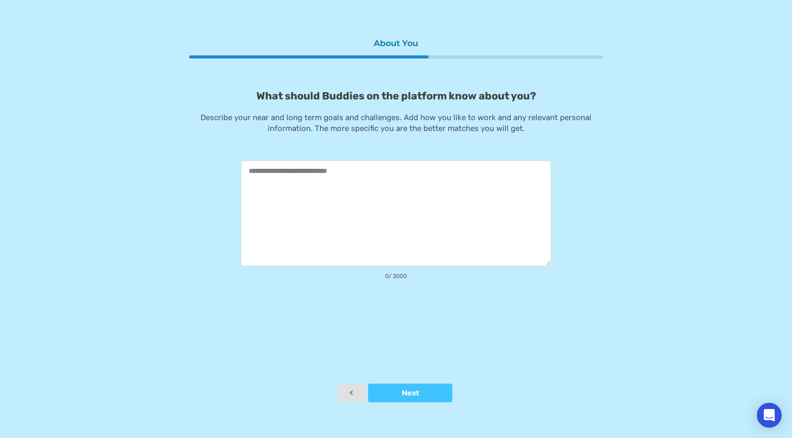
drag, startPoint x: 300, startPoint y: 174, endPoint x: 301, endPoint y: 179, distance: 5.9
click at [301, 179] on textarea at bounding box center [396, 213] width 310 height 106
drag, startPoint x: 294, startPoint y: 191, endPoint x: 294, endPoint y: 201, distance: 9.8
click at [294, 201] on textarea at bounding box center [396, 213] width 310 height 106
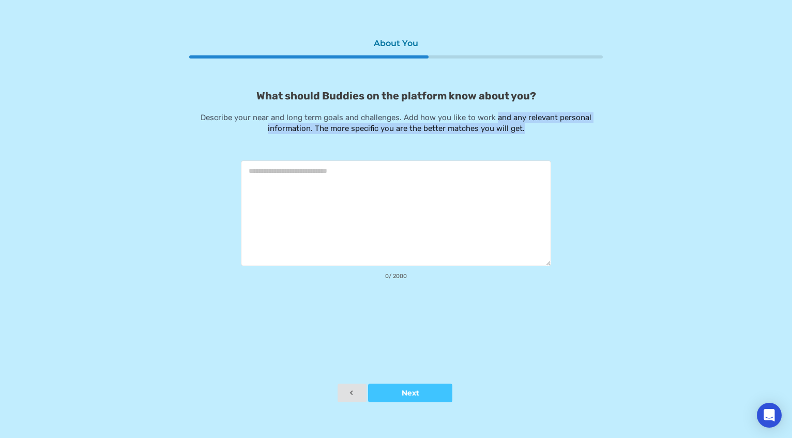
drag, startPoint x: 527, startPoint y: 117, endPoint x: 379, endPoint y: 138, distance: 149.4
click at [379, 138] on div "What should Buddies on the platform know about you? Describe your near and long…" at bounding box center [396, 185] width 414 height 192
click at [376, 134] on div "What should Buddies on the platform know about you? Describe your near and long…" at bounding box center [396, 185] width 414 height 192
click at [249, 191] on textarea at bounding box center [396, 213] width 310 height 106
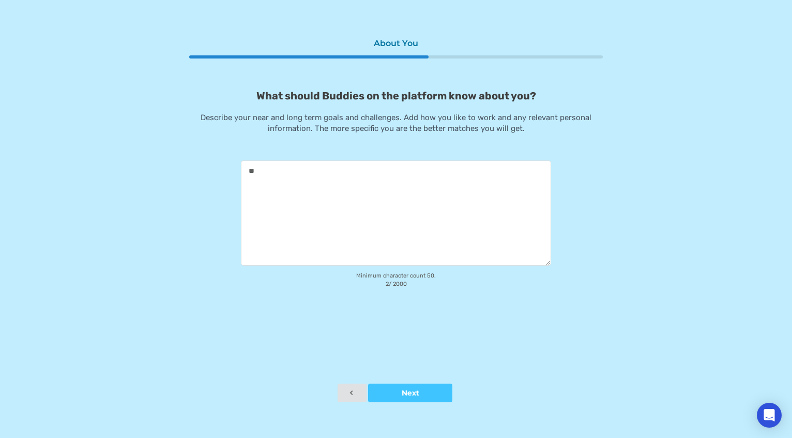
type textarea "*"
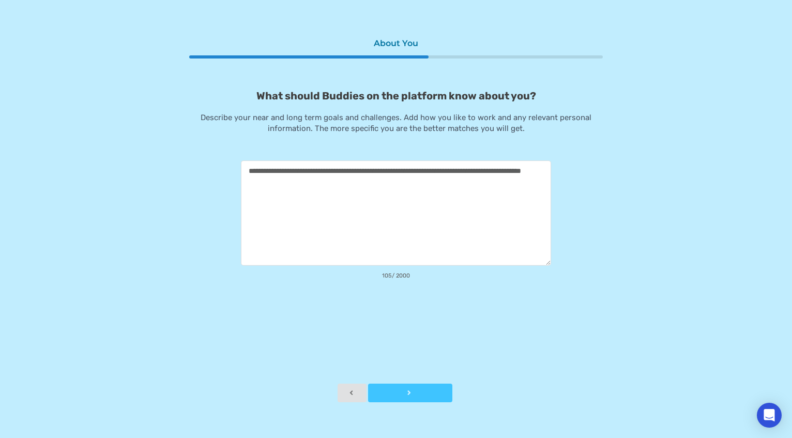
type textarea "**********"
click at [394, 395] on button "Next" at bounding box center [410, 392] width 84 height 19
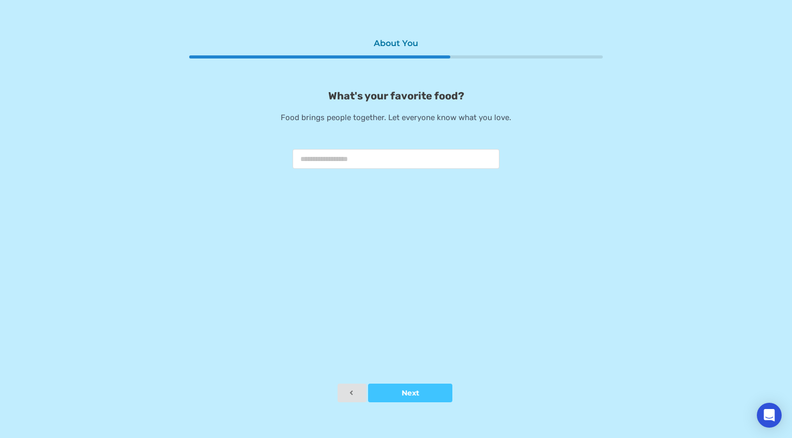
click at [345, 162] on input "text" at bounding box center [396, 159] width 207 height 20
type input "*****"
click at [402, 383] on button "Next" at bounding box center [410, 392] width 84 height 19
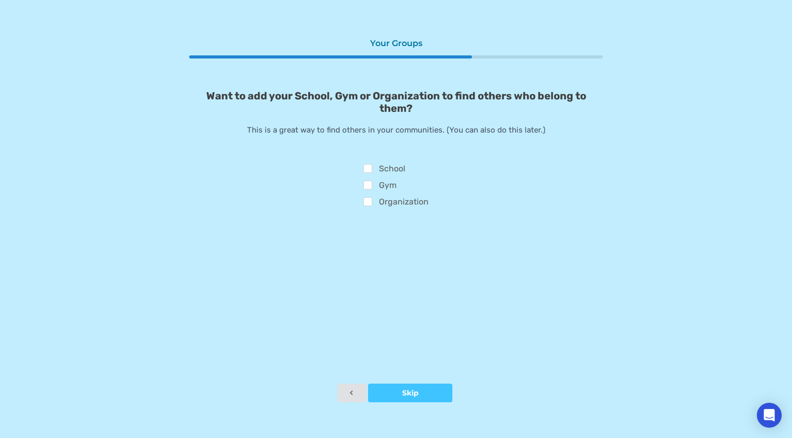
drag, startPoint x: 404, startPoint y: 286, endPoint x: 418, endPoint y: 404, distance: 119.3
drag, startPoint x: 418, startPoint y: 404, endPoint x: 412, endPoint y: 387, distance: 17.5
click at [412, 387] on button "Skip" at bounding box center [410, 392] width 84 height 19
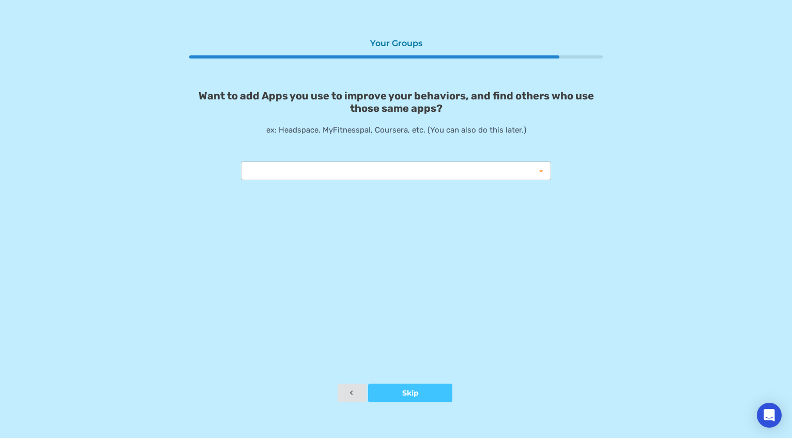
click at [544, 174] on icon at bounding box center [542, 171] width 16 height 19
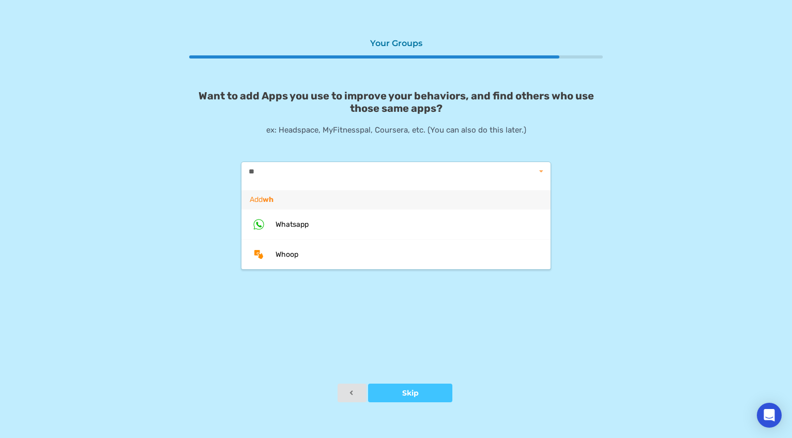
type input "*"
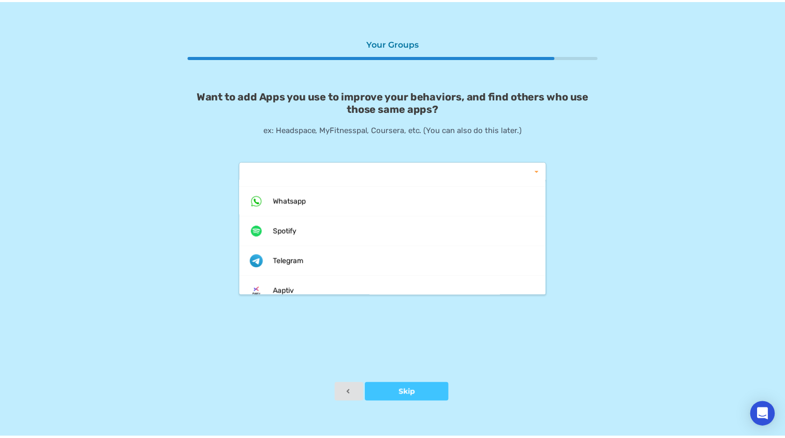
scroll to position [776, 0]
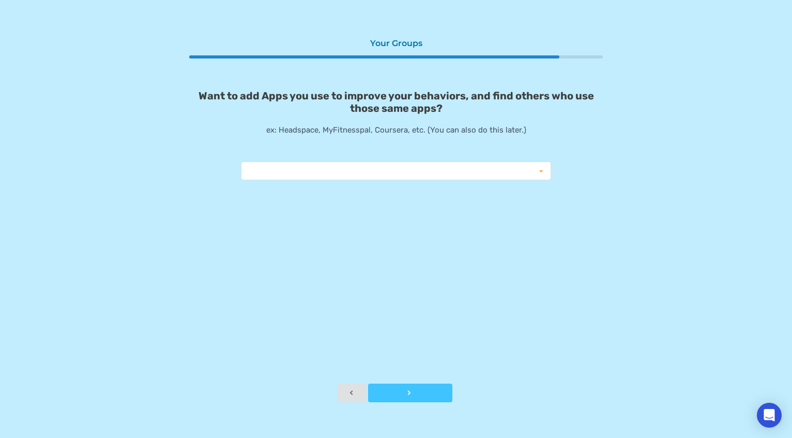
click at [417, 387] on button "Skip" at bounding box center [410, 392] width 84 height 19
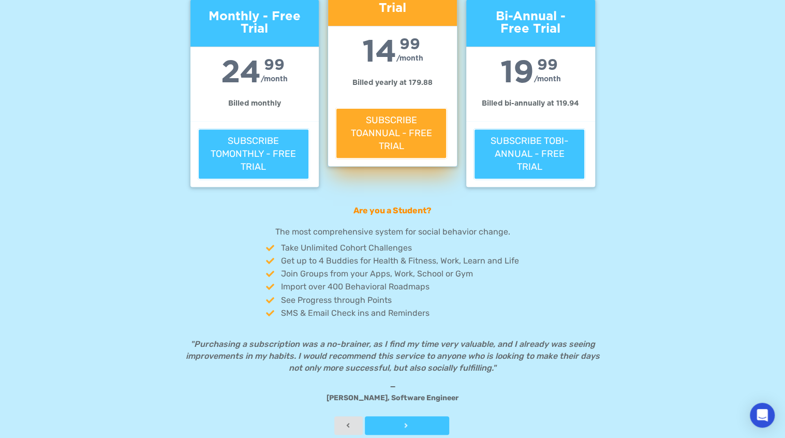
scroll to position [193, 0]
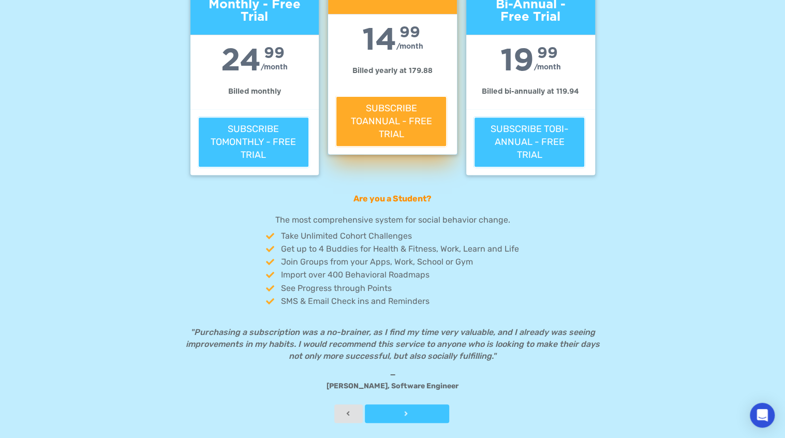
click at [413, 413] on div at bounding box center [407, 413] width 84 height 7
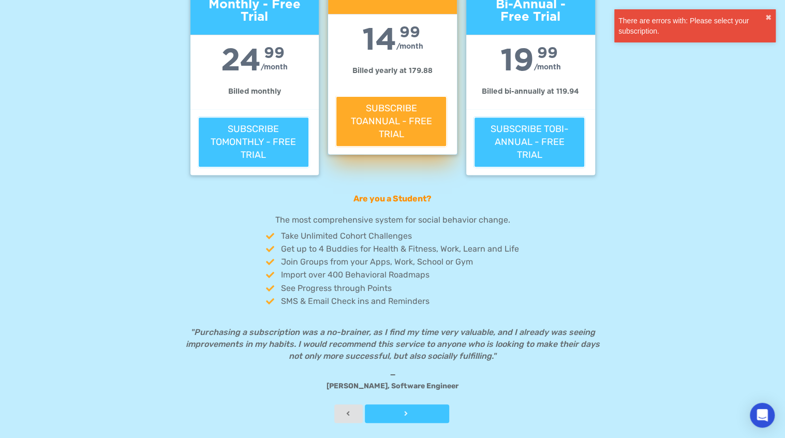
click at [399, 411] on div at bounding box center [407, 413] width 84 height 7
click at [337, 404] on button at bounding box center [348, 413] width 29 height 19
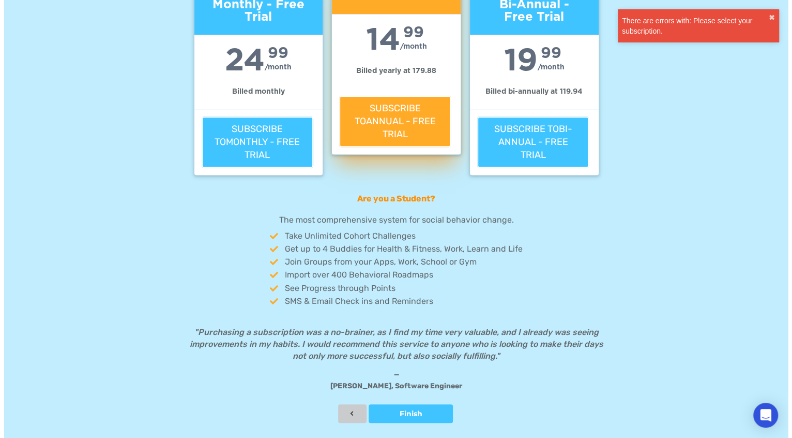
scroll to position [0, 0]
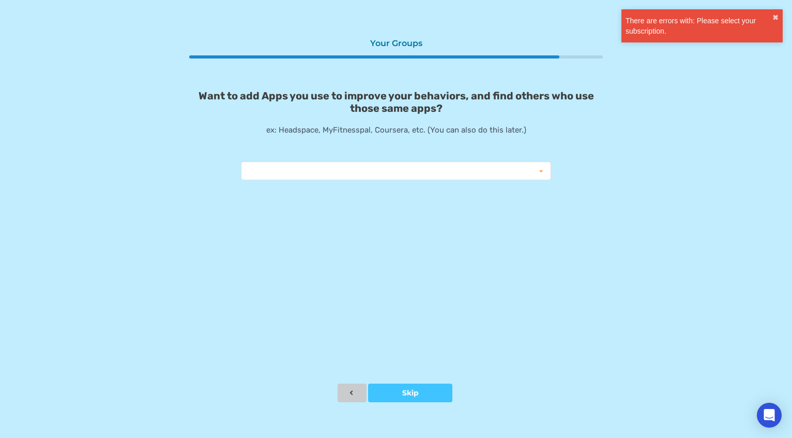
click at [349, 391] on icon at bounding box center [351, 392] width 9 height 6
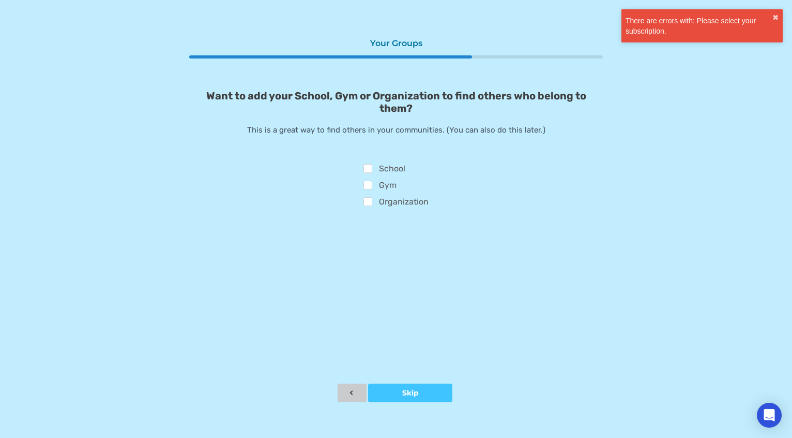
click at [349, 391] on icon at bounding box center [351, 392] width 9 height 6
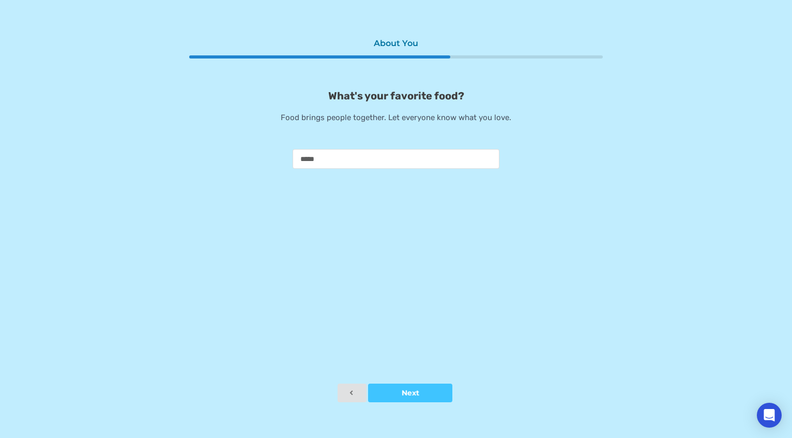
drag, startPoint x: 389, startPoint y: 162, endPoint x: 263, endPoint y: 174, distance: 126.8
click at [263, 174] on div "About You What's your favorite food? Food brings people together. Let everyone …" at bounding box center [396, 208] width 414 height 350
click at [347, 394] on icon at bounding box center [351, 392] width 9 height 6
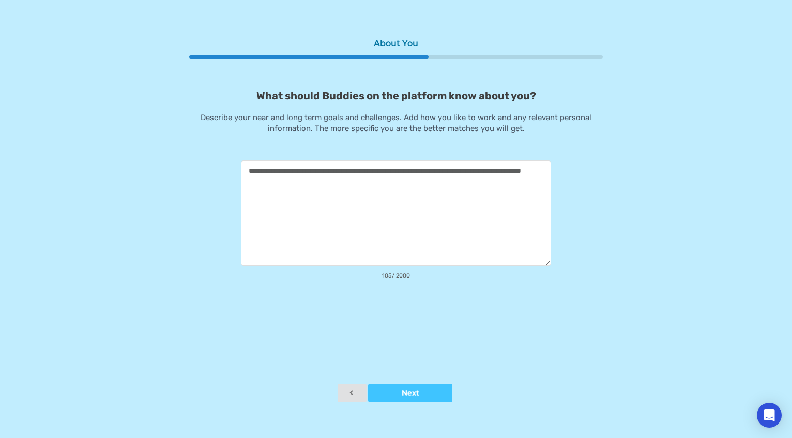
drag, startPoint x: 400, startPoint y: 215, endPoint x: 18, endPoint y: 169, distance: 385.0
click at [16, 170] on div "**********" at bounding box center [396, 219] width 792 height 438
click at [382, 386] on button "Next" at bounding box center [410, 392] width 84 height 19
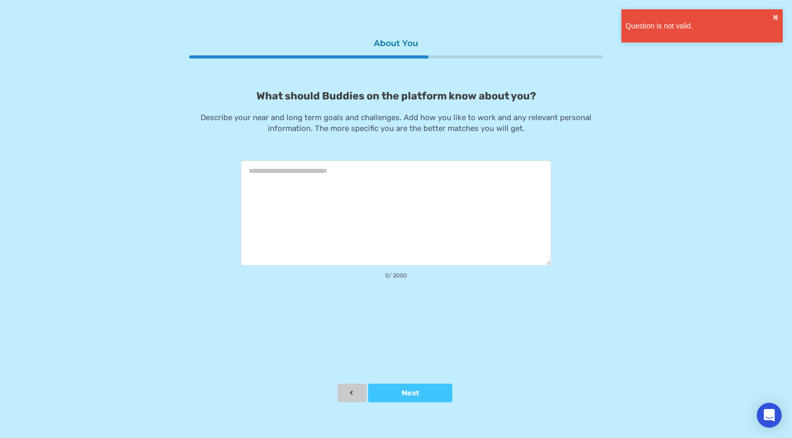
click at [348, 391] on icon at bounding box center [351, 392] width 9 height 6
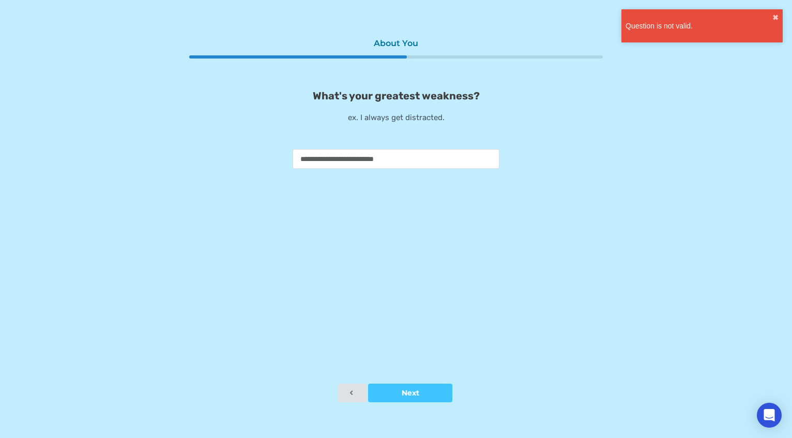
drag, startPoint x: 435, startPoint y: 164, endPoint x: 134, endPoint y: 170, distance: 300.1
click at [112, 158] on div "**********" at bounding box center [396, 219] width 792 height 438
click at [345, 396] on button at bounding box center [352, 392] width 29 height 19
drag, startPoint x: 385, startPoint y: 157, endPoint x: 168, endPoint y: 171, distance: 218.3
click at [169, 172] on div "**********" at bounding box center [396, 219] width 792 height 438
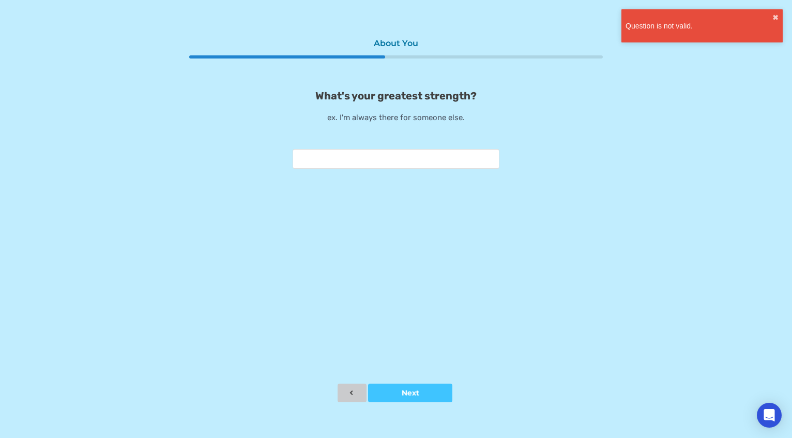
click at [361, 393] on button at bounding box center [352, 392] width 29 height 19
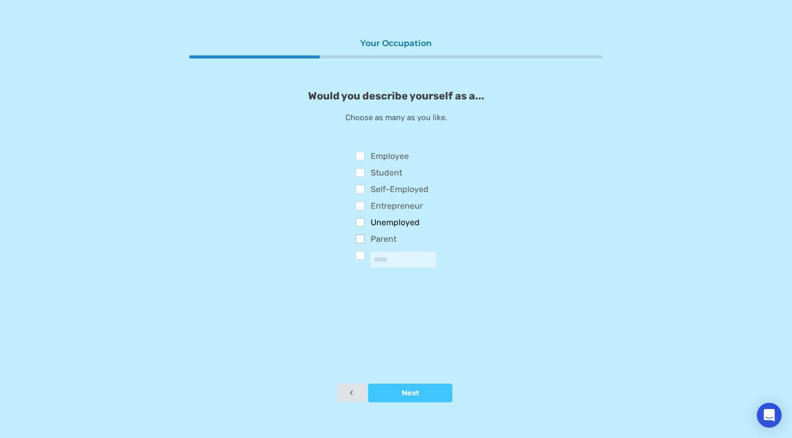
drag, startPoint x: 376, startPoint y: 227, endPoint x: 374, endPoint y: 236, distance: 10.0
click at [377, 227] on label "Unemployed" at bounding box center [388, 223] width 65 height 11
click at [354, 385] on button at bounding box center [352, 392] width 29 height 19
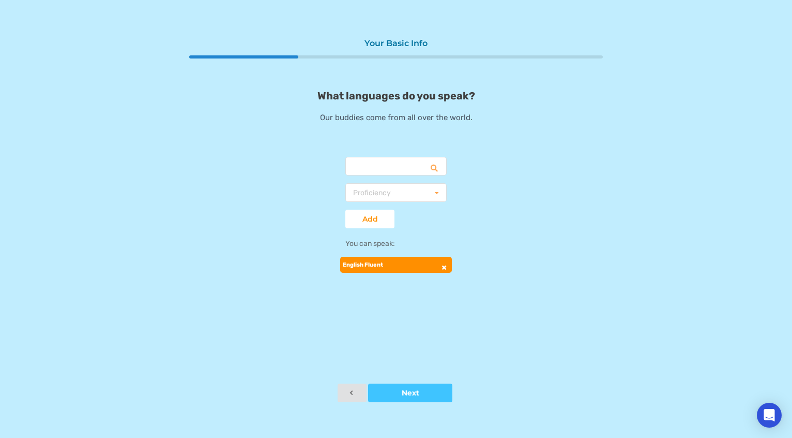
click at [443, 266] on icon at bounding box center [444, 265] width 7 height 6
click at [349, 381] on div "Your Basic Info What languages do you speak? Our buddies come from all over the…" at bounding box center [396, 208] width 414 height 350
click at [350, 392] on icon at bounding box center [351, 392] width 9 height 6
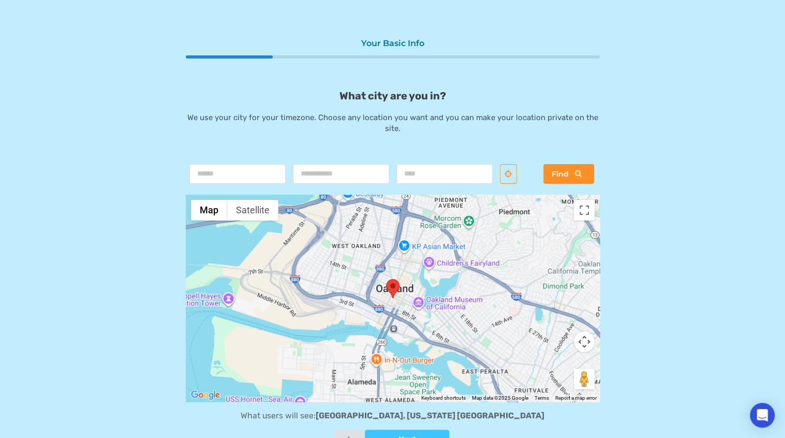
click at [346, 427] on form "Find ← Move left → Move right ↑ Move up ↓ Move down + Zoom in - Zoom out Home J…" at bounding box center [393, 294] width 414 height 269
click at [349, 435] on icon at bounding box center [347, 438] width 9 height 6
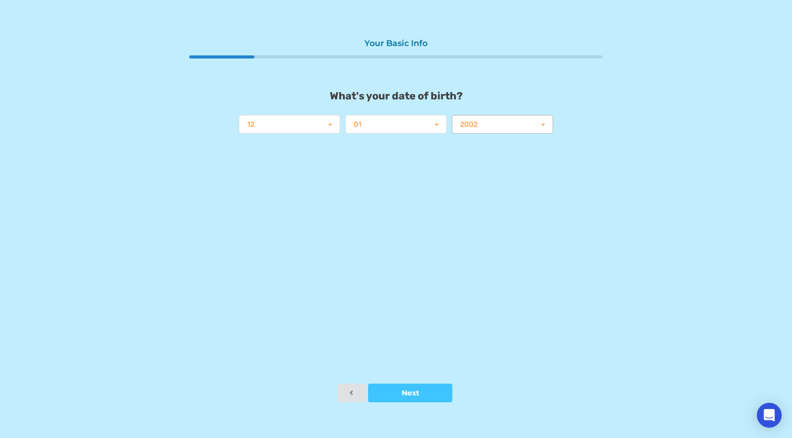
click at [469, 130] on input "text" at bounding box center [503, 124] width 100 height 19
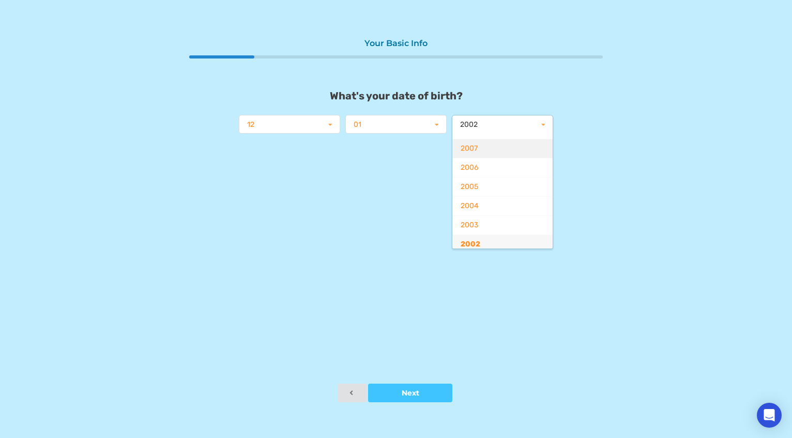
click at [484, 143] on div "2007" at bounding box center [503, 148] width 100 height 19
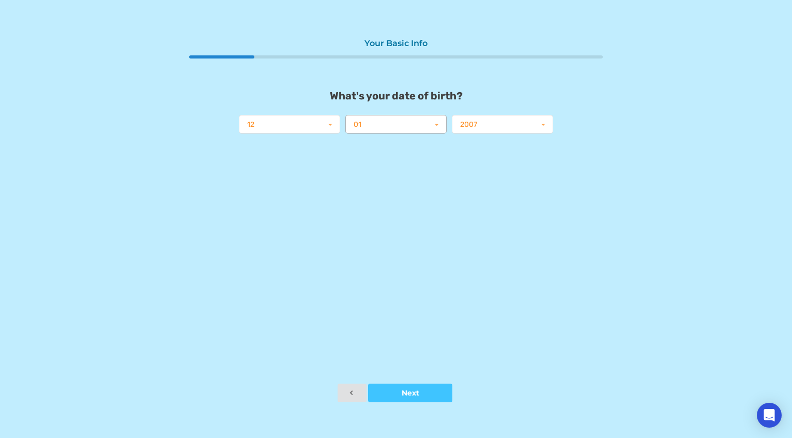
click at [428, 125] on input "text" at bounding box center [397, 124] width 100 height 19
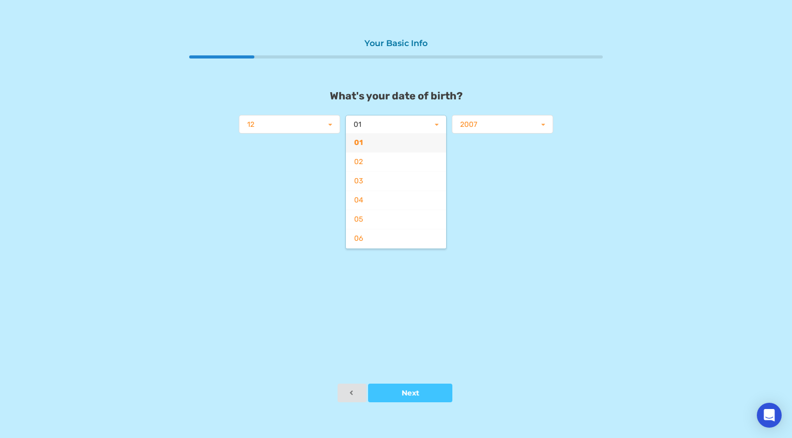
click at [412, 152] on div "01" at bounding box center [396, 142] width 100 height 19
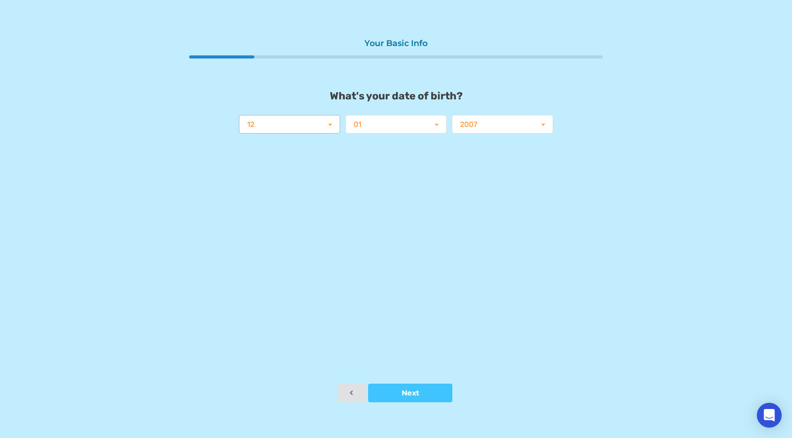
click at [300, 133] on input "text" at bounding box center [290, 124] width 100 height 19
click at [457, 139] on div "Your Basic Info What's your date of birth? 12 01 02 03 04 05 06 07 08 09 10 11 …" at bounding box center [396, 208] width 414 height 350
click at [468, 130] on input "text" at bounding box center [503, 124] width 100 height 19
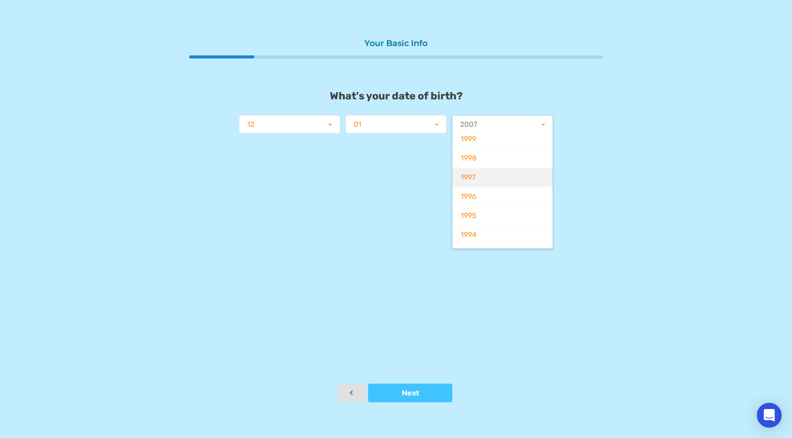
scroll to position [494, 0]
click at [482, 163] on div "1998" at bounding box center [503, 165] width 100 height 19
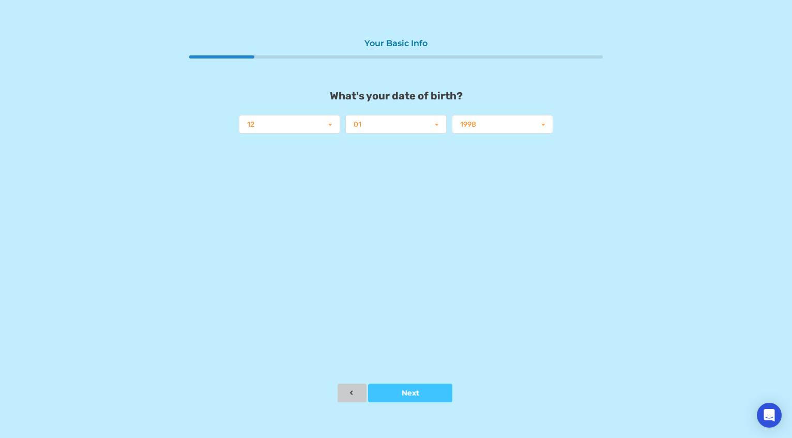
click at [365, 391] on button at bounding box center [352, 392] width 29 height 19
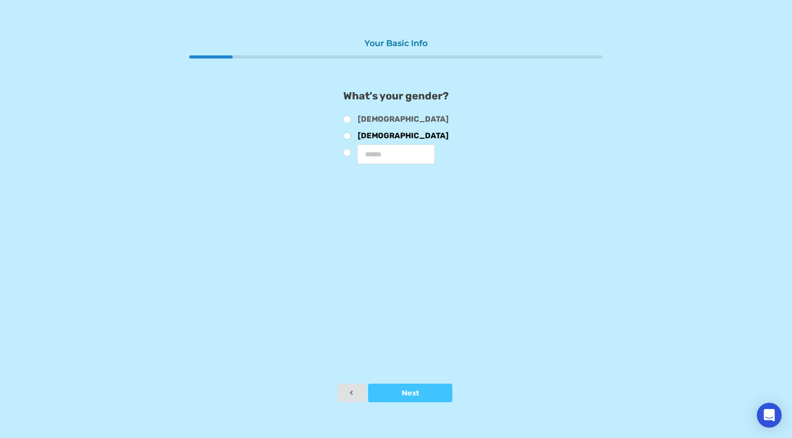
click at [371, 137] on label "Female" at bounding box center [396, 136] width 106 height 11
click at [370, 152] on input "text" at bounding box center [396, 154] width 78 height 20
click at [358, 391] on button at bounding box center [352, 392] width 29 height 19
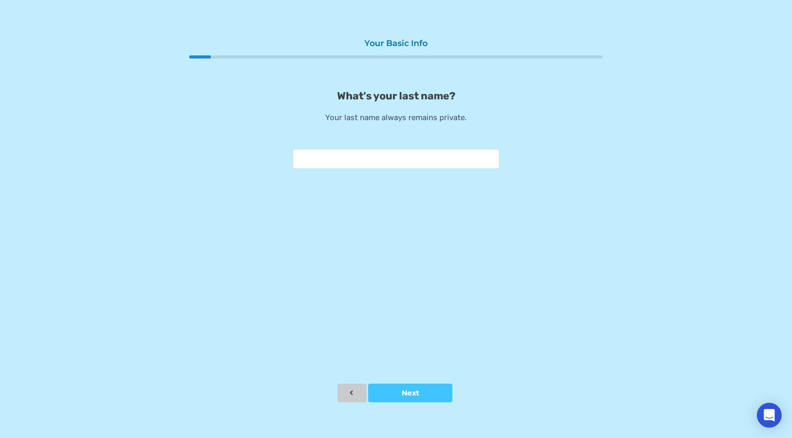
click at [358, 391] on button at bounding box center [352, 392] width 29 height 19
click at [357, 389] on button at bounding box center [352, 392] width 29 height 19
click at [405, 398] on button "Next" at bounding box center [410, 392] width 84 height 19
